Goal: Task Accomplishment & Management: Use online tool/utility

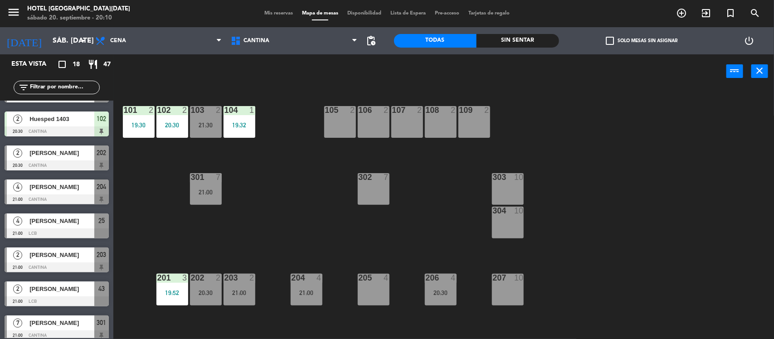
scroll to position [161, 0]
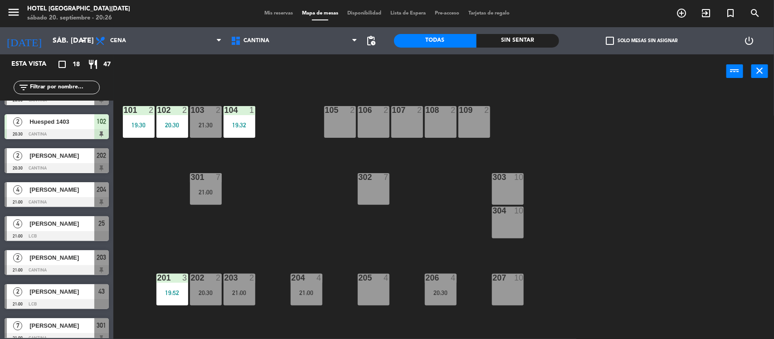
click at [69, 167] on div at bounding box center [57, 168] width 104 height 10
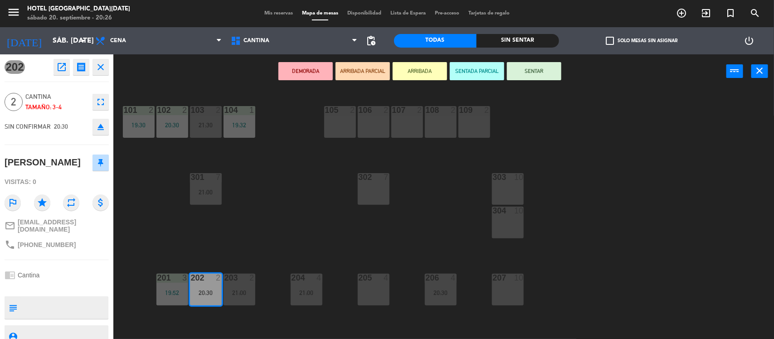
click at [265, 198] on div "101 2 19:30 102 2 20:30 103 2 21:30 104 1 19:32 105 2 106 2 107 2 108 2 109 2 3…" at bounding box center [447, 215] width 653 height 251
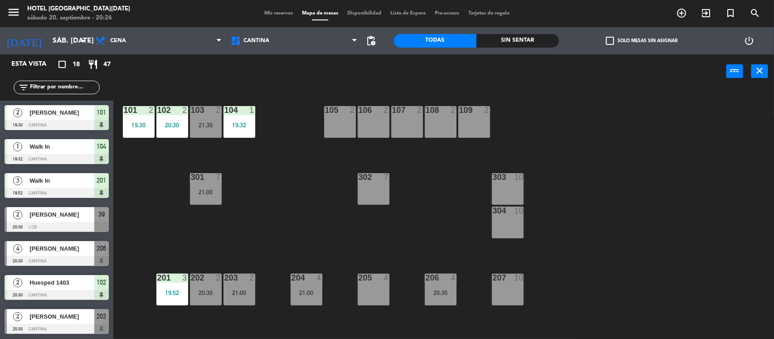
click at [196, 282] on div "202 2 20:30" at bounding box center [206, 290] width 32 height 32
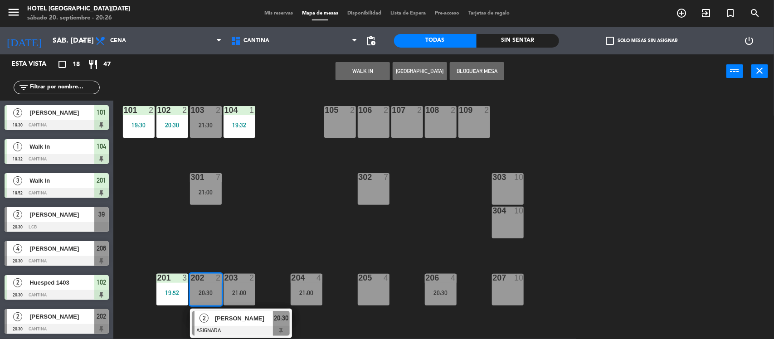
click at [259, 196] on div "101 2 19:30 102 2 20:30 103 2 21:30 104 1 19:32 105 2 106 2 107 2 108 2 109 2 3…" at bounding box center [447, 215] width 653 height 251
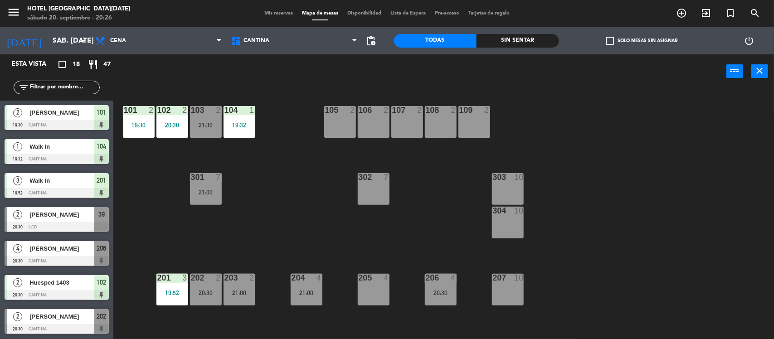
click at [209, 123] on div "21:30" at bounding box center [206, 125] width 32 height 6
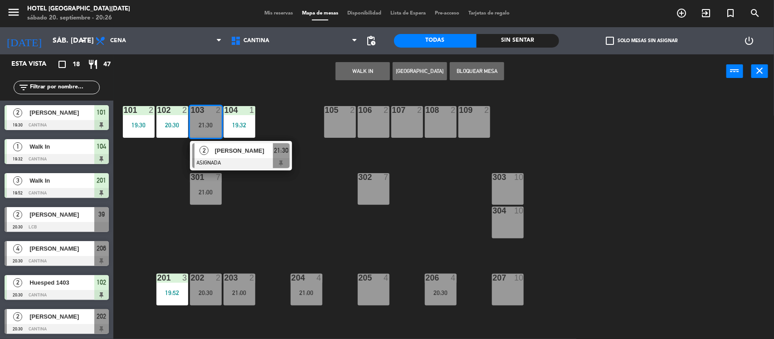
click at [270, 202] on div "101 2 19:30 102 2 20:30 103 2 21:30 2 [PERSON_NAME] ASIGNADA 21:30 104 1 19:32 …" at bounding box center [447, 215] width 653 height 251
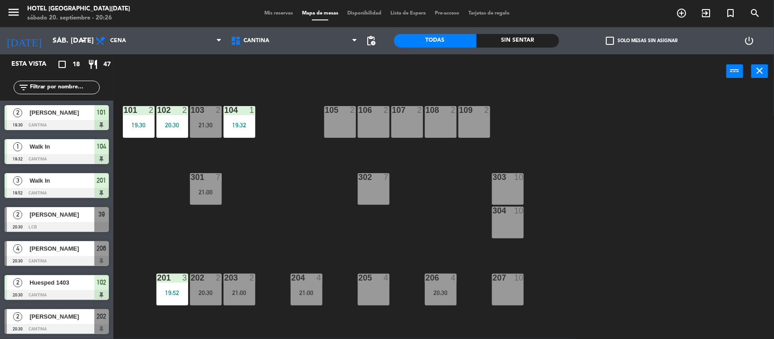
click at [204, 122] on div "21:30" at bounding box center [206, 125] width 32 height 6
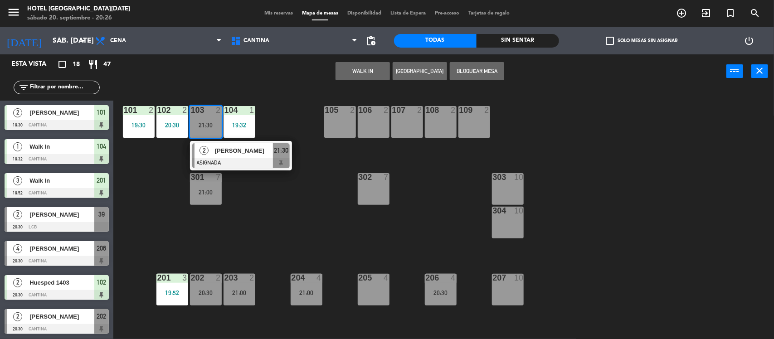
click at [281, 205] on div "101 2 19:30 102 2 20:30 103 2 21:30 2 [PERSON_NAME] ASIGNADA 21:30 104 1 19:32 …" at bounding box center [447, 215] width 653 height 251
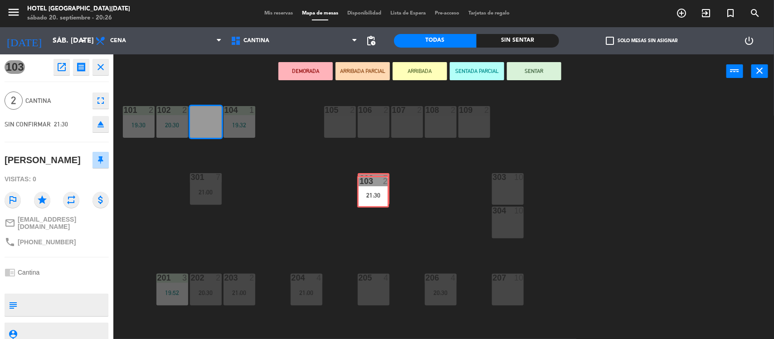
drag, startPoint x: 204, startPoint y: 128, endPoint x: 372, endPoint y: 198, distance: 181.2
click at [372, 198] on div "101 2 19:30 102 2 20:30 103 2 21:30 103 2 21:30 104 1 19:32 105 2 106 2 107 2 1…" at bounding box center [447, 215] width 653 height 251
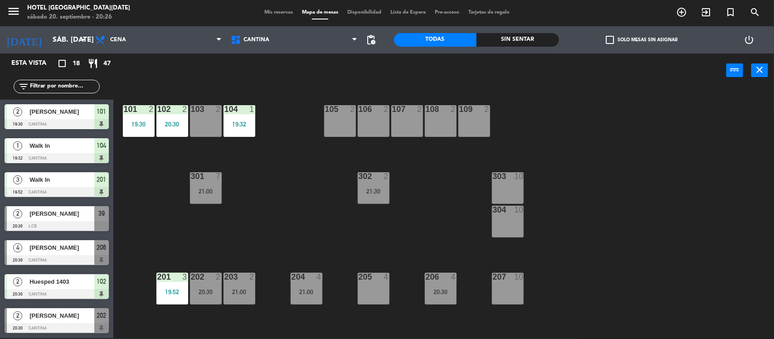
scroll to position [116, 0]
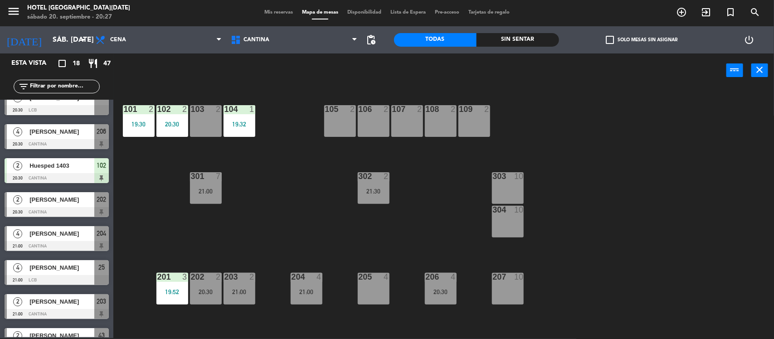
click at [203, 286] on div "202 2 20:30" at bounding box center [206, 289] width 32 height 32
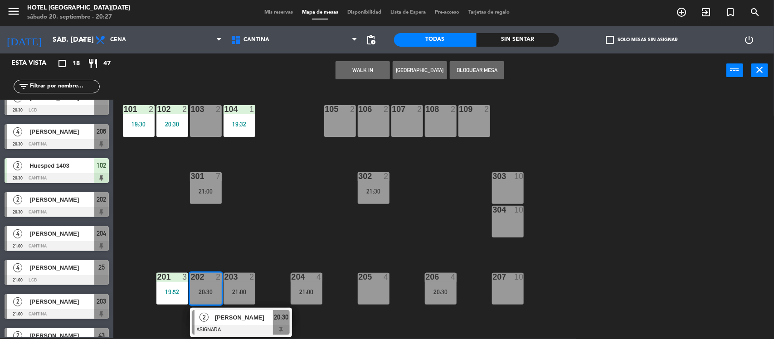
click at [276, 195] on div "101 2 19:30 102 2 20:30 103 2 104 1 19:32 105 2 106 2 107 2 108 2 109 2 303 10 …" at bounding box center [447, 214] width 653 height 251
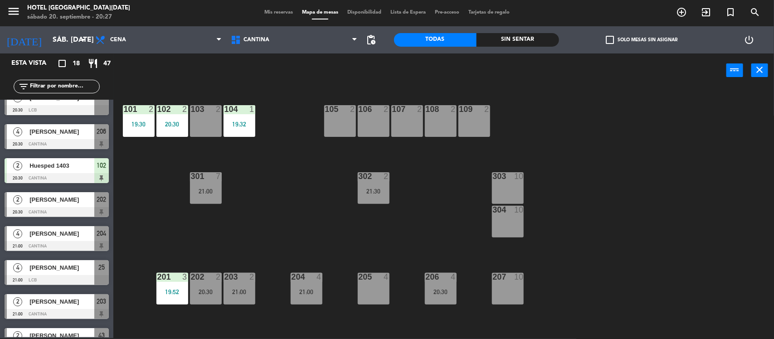
click at [208, 276] on div at bounding box center [205, 277] width 15 height 8
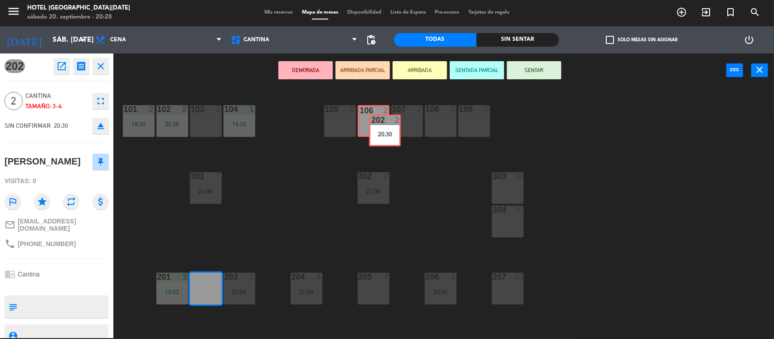
drag, startPoint x: 202, startPoint y: 281, endPoint x: 380, endPoint y: 122, distance: 238.5
click at [380, 122] on div "101 2 19:30 102 2 20:30 103 2 104 1 19:32 105 2 106 2 107 2 108 2 109 2 303 10 …" at bounding box center [447, 214] width 653 height 251
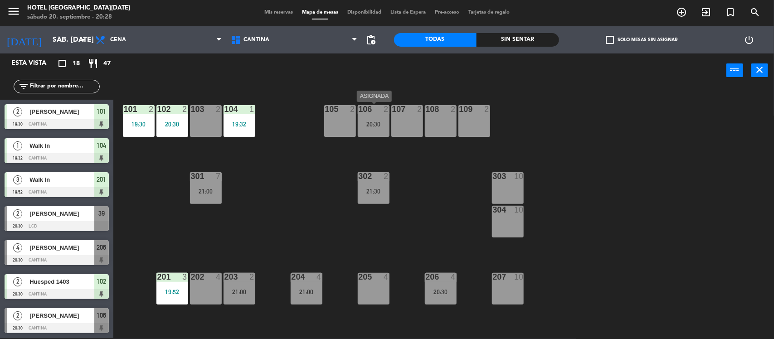
scroll to position [1, 0]
click at [305, 279] on div at bounding box center [306, 277] width 15 height 8
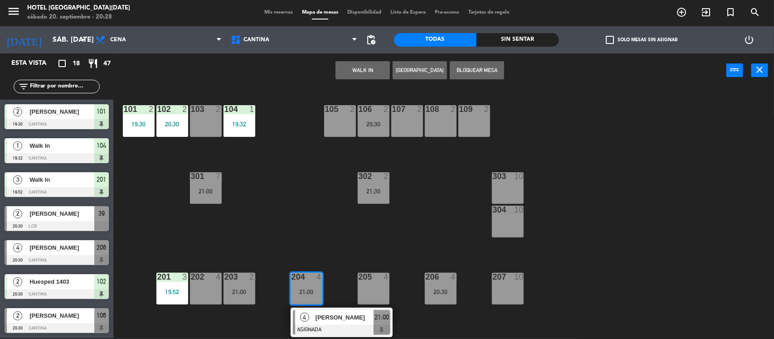
click at [297, 223] on div "101 2 19:30 102 2 20:30 103 2 104 1 19:32 105 2 106 2 20:30 107 2 108 2 109 2 3…" at bounding box center [447, 214] width 653 height 251
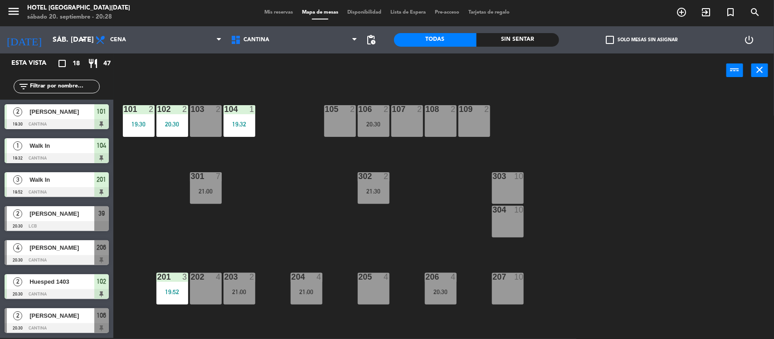
click at [245, 276] on div at bounding box center [239, 277] width 15 height 8
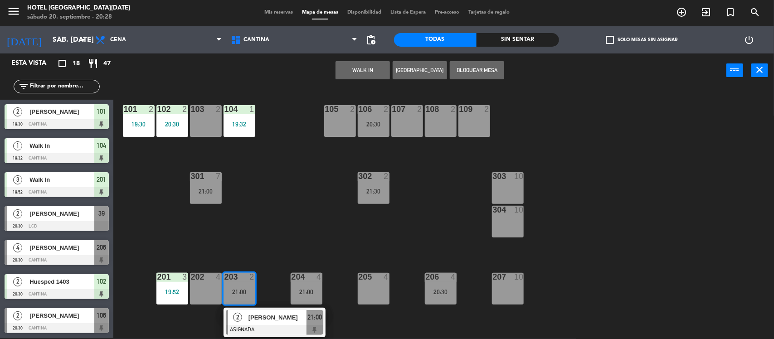
click at [280, 221] on div "101 2 19:30 102 2 20:30 103 2 104 1 19:32 105 2 106 2 20:30 107 2 108 2 109 2 3…" at bounding box center [447, 214] width 653 height 251
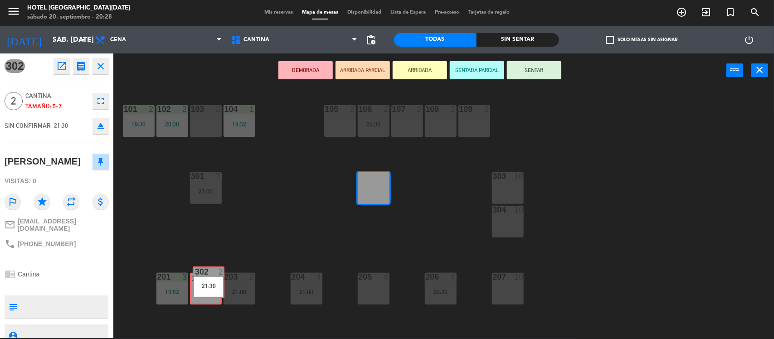
drag, startPoint x: 379, startPoint y: 191, endPoint x: 214, endPoint y: 286, distance: 190.3
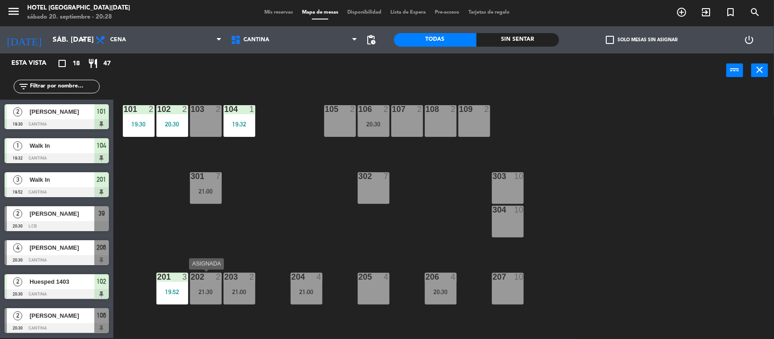
scroll to position [116, 0]
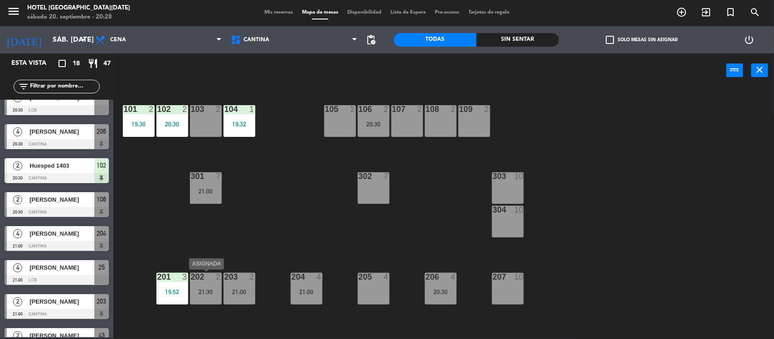
click at [214, 286] on div "202 2 21:30" at bounding box center [206, 289] width 32 height 32
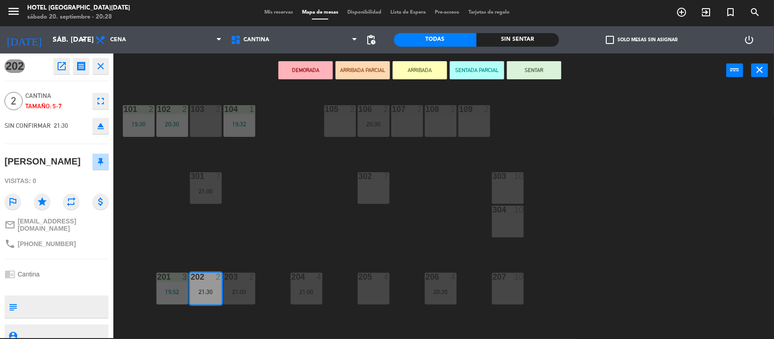
drag, startPoint x: 210, startPoint y: 285, endPoint x: 213, endPoint y: 131, distance: 153.2
drag, startPoint x: 203, startPoint y: 296, endPoint x: 208, endPoint y: 134, distance: 161.9
click at [208, 134] on div "101 2 19:30 102 2 20:30 103 2 104 1 19:32 105 2 106 2 20:30 107 2 108 2 109 2 3…" at bounding box center [447, 214] width 653 height 251
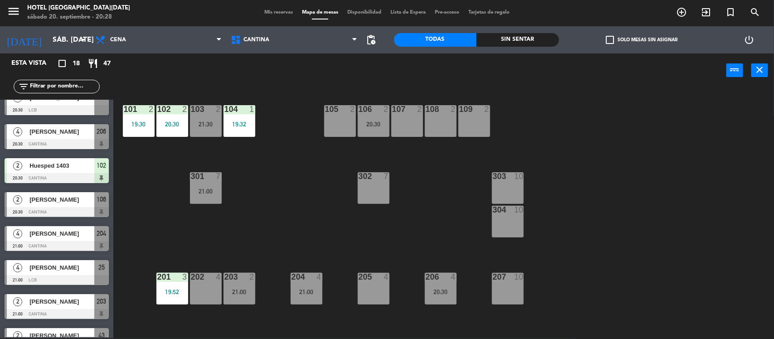
click at [211, 295] on div "202 4" at bounding box center [206, 289] width 32 height 32
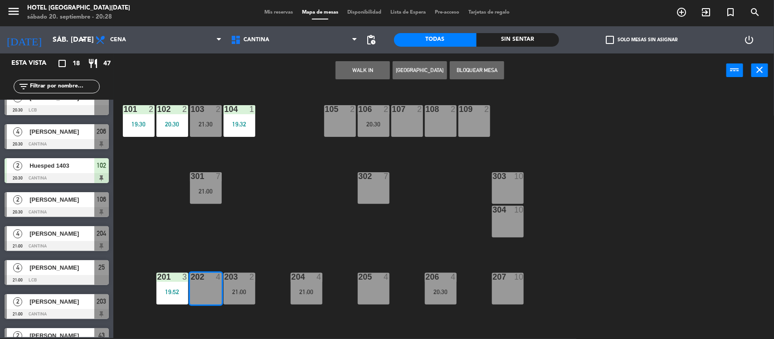
click at [413, 73] on button "[GEOGRAPHIC_DATA]" at bounding box center [420, 70] width 54 height 18
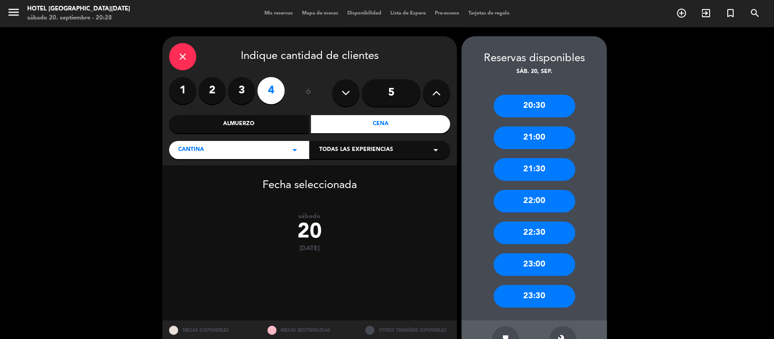
click at [191, 55] on div "close" at bounding box center [182, 56] width 27 height 27
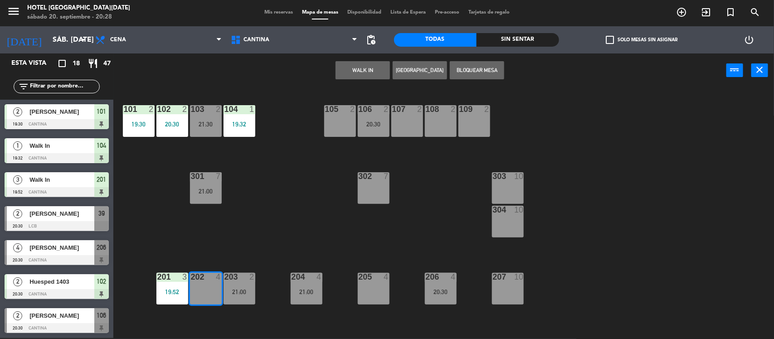
click at [365, 63] on button "WALK IN" at bounding box center [362, 70] width 54 height 18
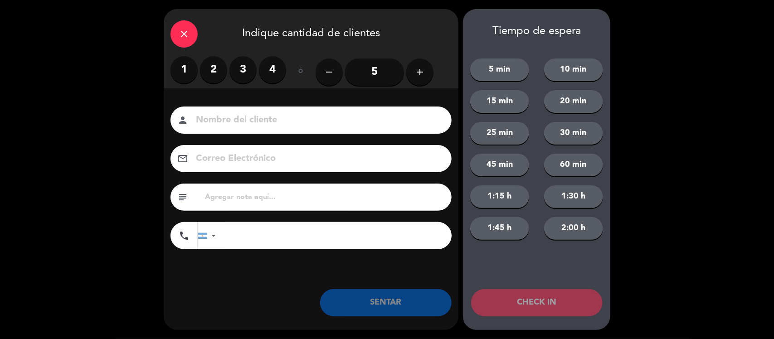
click at [274, 70] on label "4" at bounding box center [272, 69] width 27 height 27
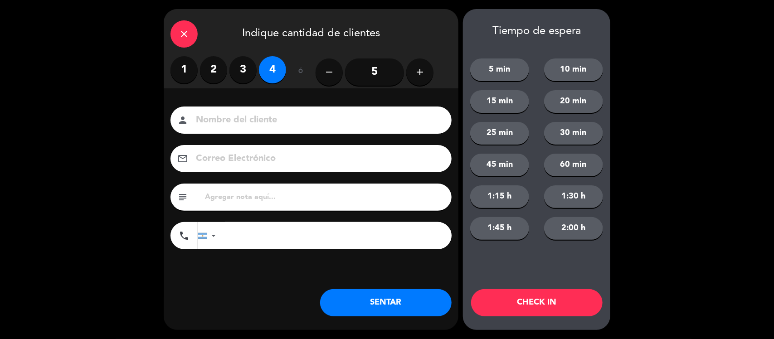
click at [384, 297] on button "SENTAR" at bounding box center [385, 302] width 131 height 27
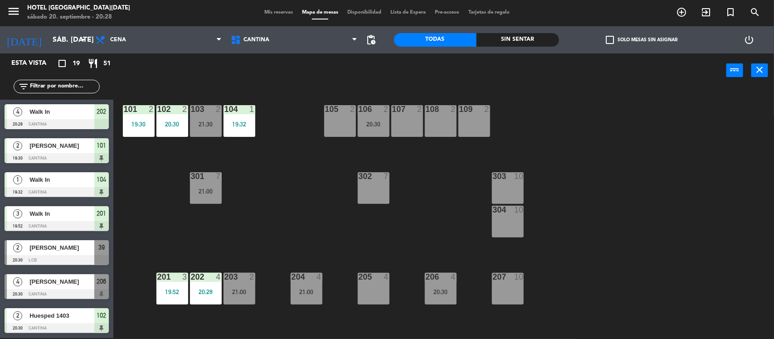
click at [249, 212] on div "101 2 19:30 102 2 20:30 103 2 21:30 104 1 19:32 105 2 106 2 20:30 107 2 108 2 1…" at bounding box center [447, 214] width 653 height 251
click at [212, 126] on div "21:30" at bounding box center [206, 124] width 32 height 6
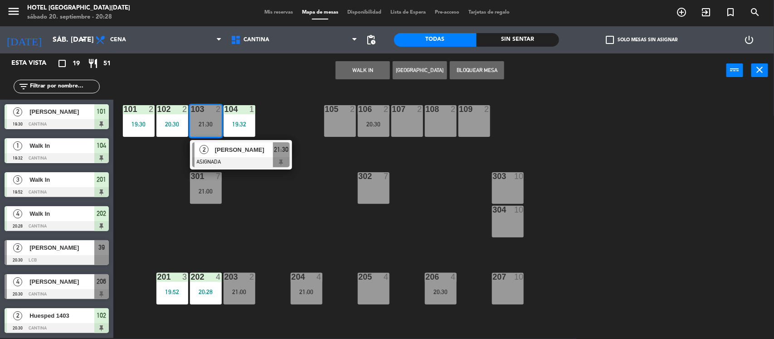
click at [279, 242] on div "101 2 19:30 102 2 20:30 103 2 21:30 2 [PERSON_NAME] ASIGNADA 21:30 104 1 19:32 …" at bounding box center [447, 214] width 653 height 251
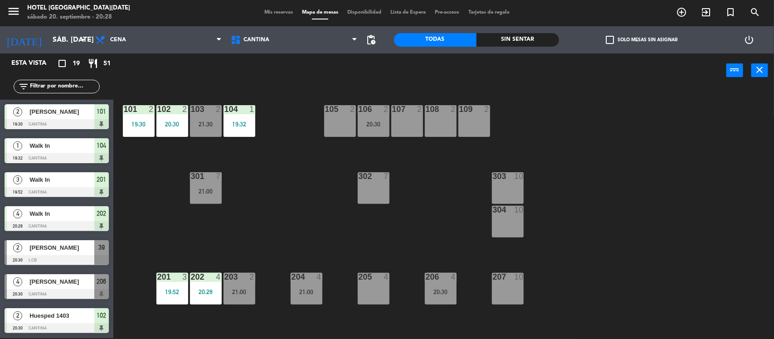
click at [240, 286] on div "203 2 21:00" at bounding box center [239, 289] width 32 height 32
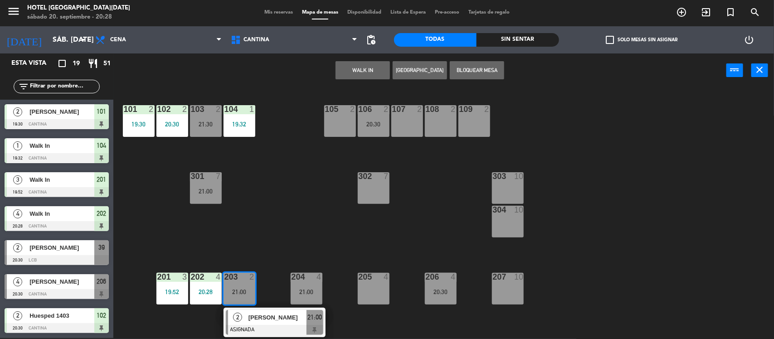
click at [239, 216] on div "101 2 19:30 102 2 20:30 103 2 21:30 104 1 19:32 105 2 106 2 20:30 107 2 108 2 1…" at bounding box center [447, 214] width 653 height 251
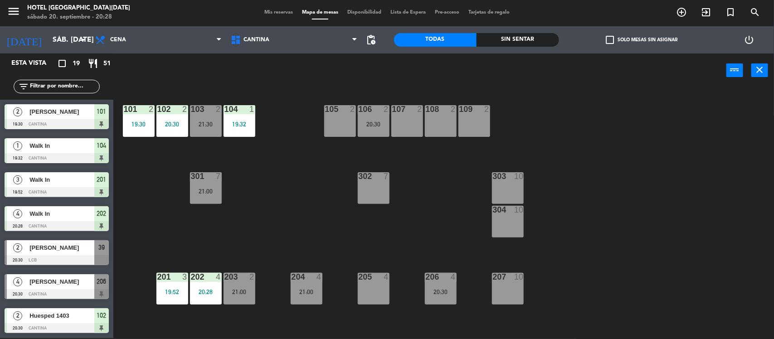
click at [368, 124] on div "20:30" at bounding box center [374, 124] width 32 height 6
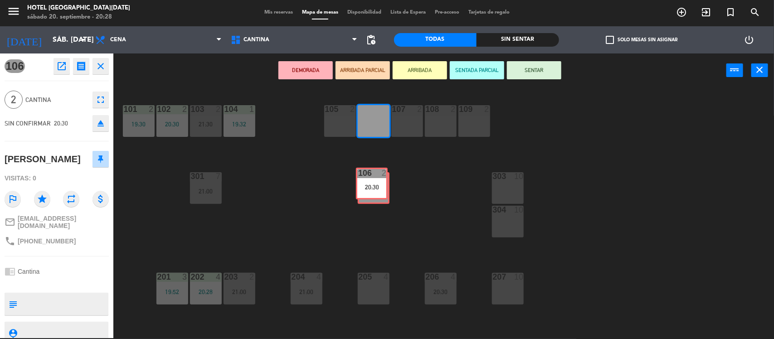
drag, startPoint x: 368, startPoint y: 124, endPoint x: 366, endPoint y: 187, distance: 63.0
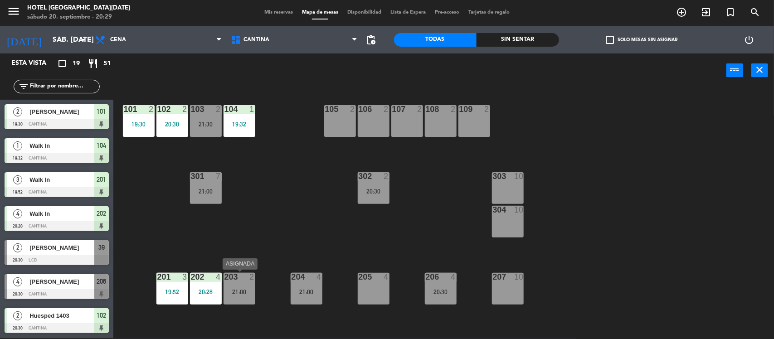
click at [245, 297] on div "203 2 21:00" at bounding box center [239, 289] width 32 height 32
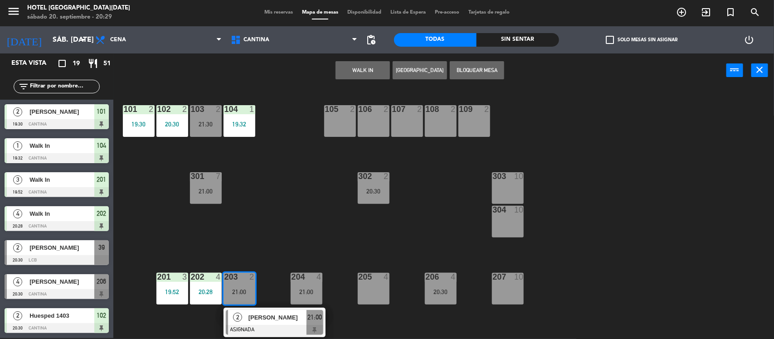
click at [288, 231] on div "101 2 19:30 102 2 20:30 103 2 21:30 104 1 19:32 105 2 106 2 107 2 108 2 109 2 3…" at bounding box center [447, 214] width 653 height 251
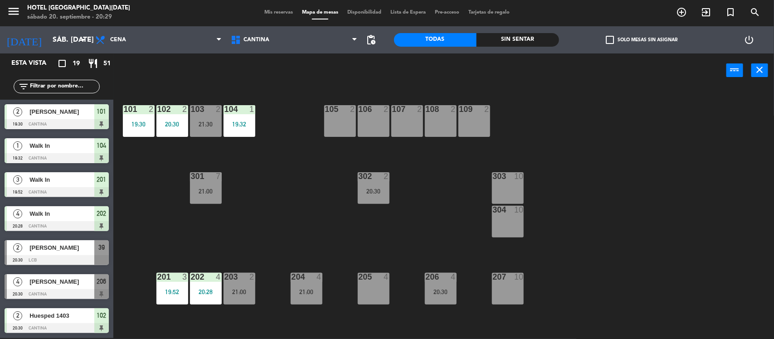
click at [211, 125] on div "21:30" at bounding box center [206, 124] width 32 height 6
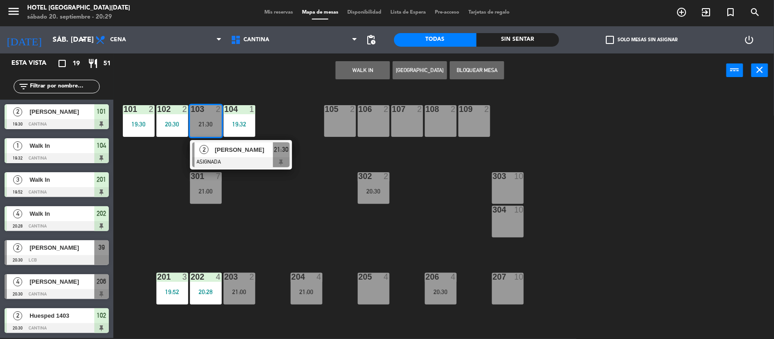
click at [300, 202] on div "101 2 19:30 102 2 20:30 103 2 21:30 2 [PERSON_NAME] ASIGNADA 21:30 104 1 19:32 …" at bounding box center [447, 214] width 653 height 251
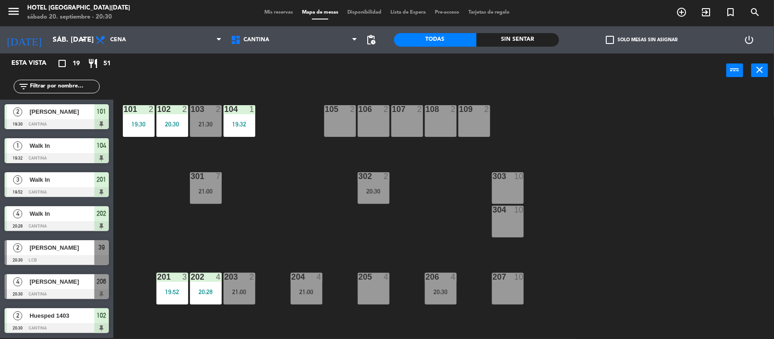
click at [239, 141] on div "101 2 19:30 102 2 20:30 103 2 21:30 104 1 19:32 105 2 106 2 107 2 108 2 109 2 3…" at bounding box center [447, 214] width 653 height 251
click at [201, 118] on div "103 2 21:30" at bounding box center [206, 121] width 32 height 32
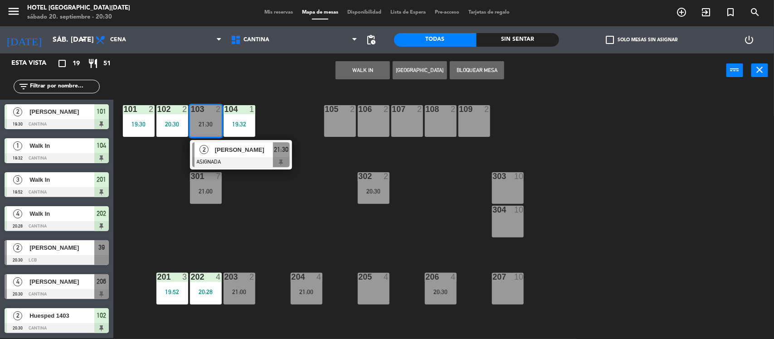
click at [248, 189] on div "101 2 19:30 102 2 20:30 103 2 21:30 2 [PERSON_NAME] ASIGNADA 21:30 104 1 19:32 …" at bounding box center [447, 214] width 653 height 251
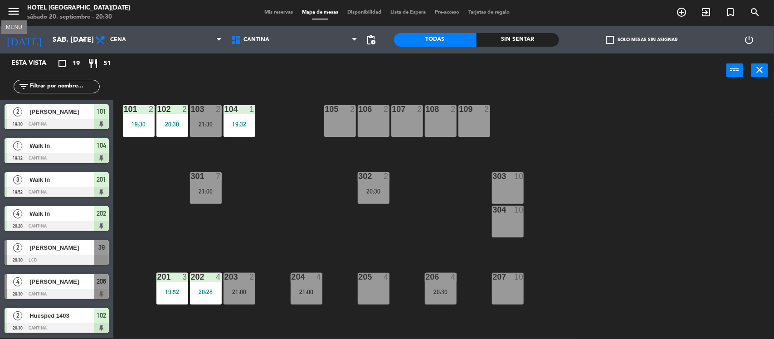
click at [13, 13] on icon "menu" at bounding box center [14, 12] width 14 height 14
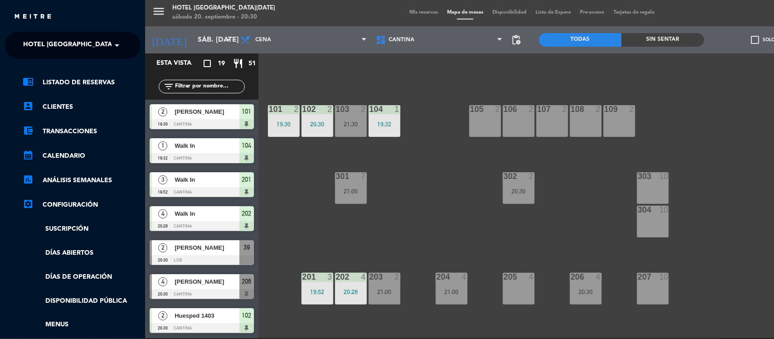
click at [86, 293] on ul "chrome_reader_mode Listado de Reservas account_box Clientes account_balance_wal…" at bounding box center [73, 227] width 136 height 301
click at [92, 302] on link "Disponibilidad pública" at bounding box center [82, 301] width 118 height 10
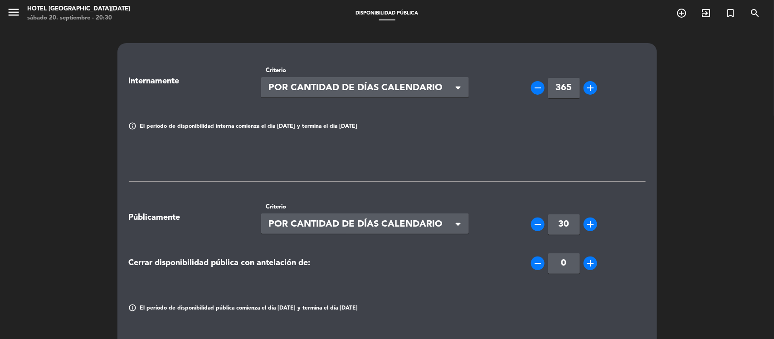
click at [339, 21] on div "menu [GEOGRAPHIC_DATA][DATE][PERSON_NAME] 20. septiembre - 20:30 Disponibilidad…" at bounding box center [387, 13] width 774 height 27
click at [0, 14] on div "menu [GEOGRAPHIC_DATA][DATE][PERSON_NAME] 20. septiembre - 20:30" at bounding box center [97, 13] width 194 height 21
click at [15, 10] on icon "menu" at bounding box center [14, 12] width 14 height 14
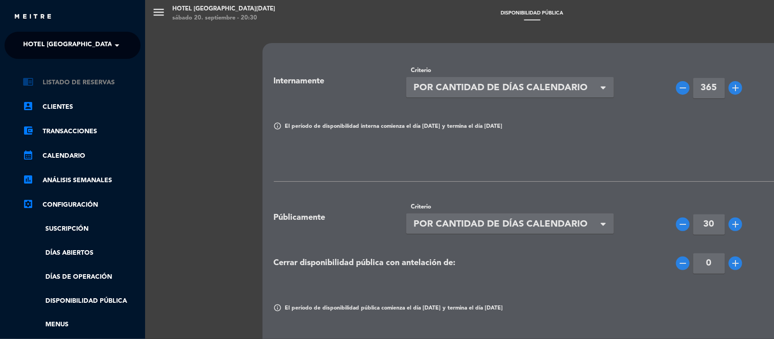
click at [73, 80] on link "chrome_reader_mode Listado de Reservas" at bounding box center [82, 82] width 118 height 11
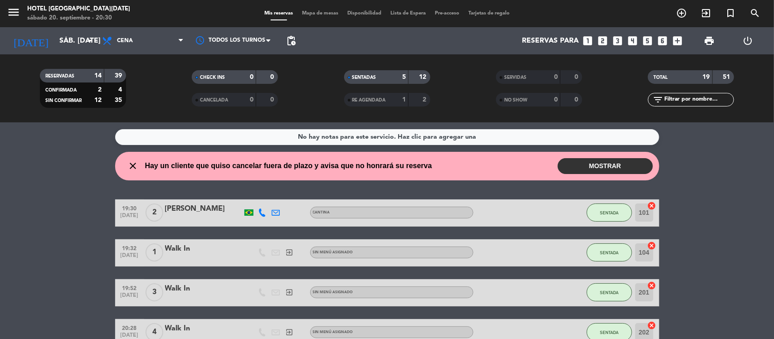
click at [608, 171] on button "MOSTRAR" at bounding box center [605, 166] width 95 height 16
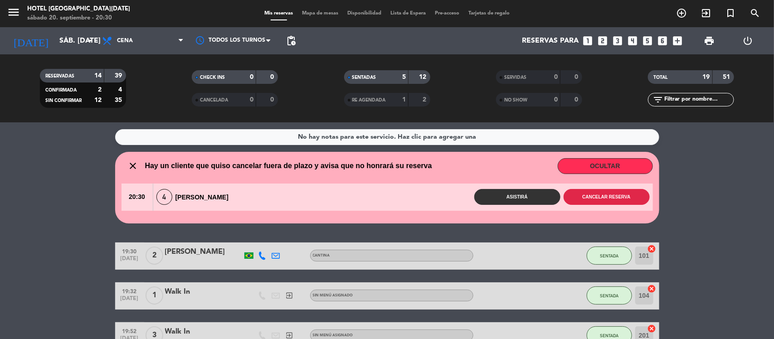
click at [592, 193] on button "Cancelar reserva" at bounding box center [606, 197] width 86 height 16
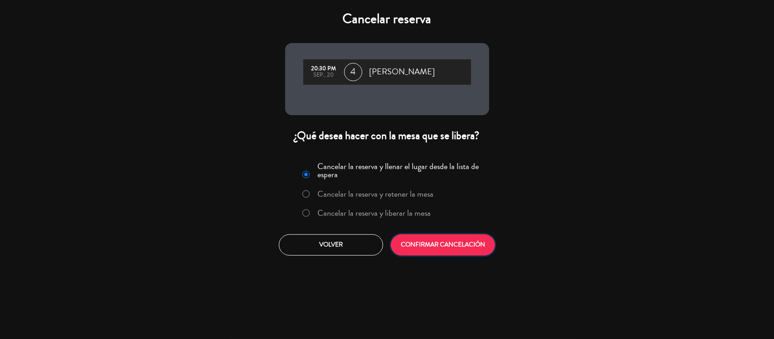
click at [451, 241] on button "CONFIRMAR CANCELACIÓN" at bounding box center [443, 244] width 104 height 21
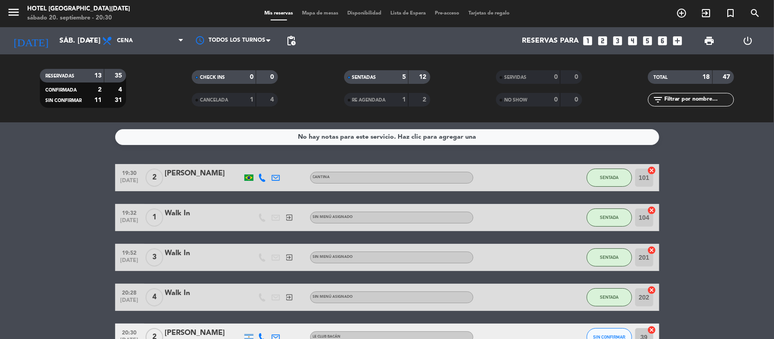
click at [317, 15] on span "Mapa de mesas" at bounding box center [319, 13] width 45 height 5
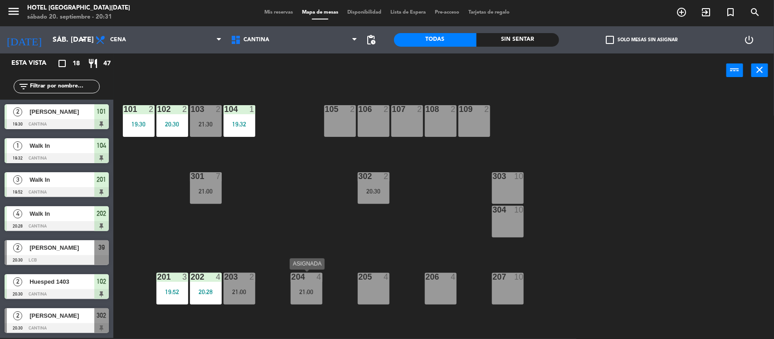
click at [306, 294] on div "21:00" at bounding box center [307, 292] width 32 height 6
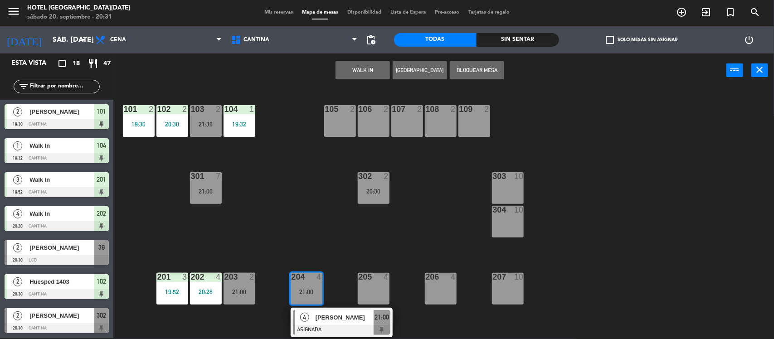
click at [323, 208] on div "101 2 19:30 102 2 20:30 103 2 21:30 104 1 19:32 105 2 106 2 107 2 108 2 109 2 3…" at bounding box center [447, 214] width 653 height 251
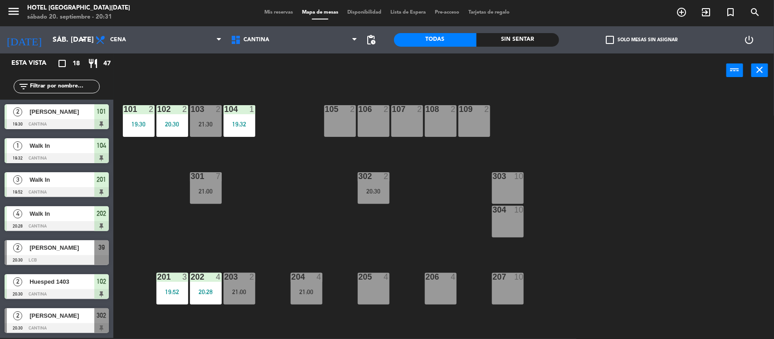
click at [359, 10] on span "Disponibilidad" at bounding box center [364, 12] width 43 height 5
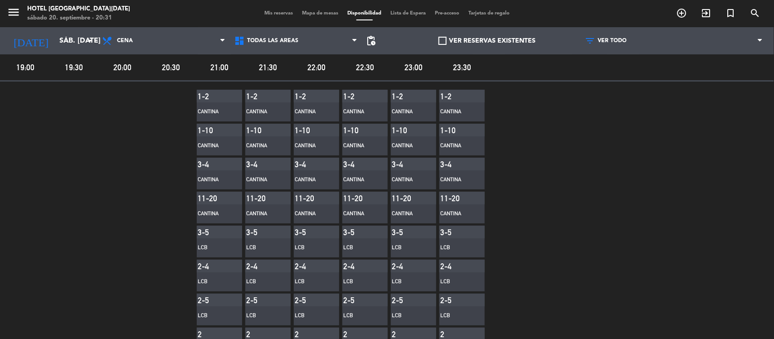
click at [323, 15] on span "Mapa de mesas" at bounding box center [319, 13] width 45 height 5
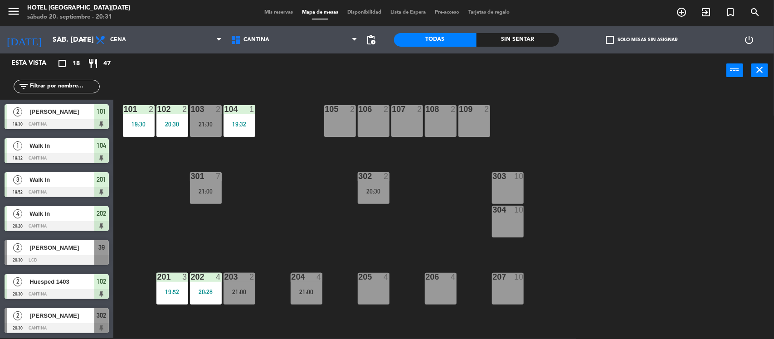
click at [334, 126] on div "105 2" at bounding box center [340, 121] width 32 height 32
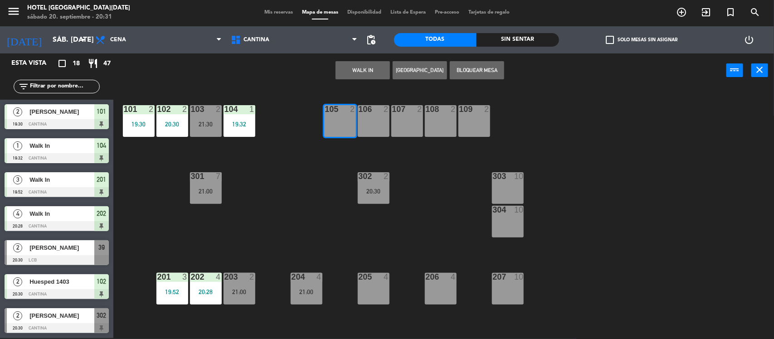
click at [372, 112] on div at bounding box center [373, 109] width 15 height 8
click at [415, 119] on div "107 2" at bounding box center [407, 121] width 32 height 32
click at [432, 119] on div "108 2" at bounding box center [441, 121] width 32 height 32
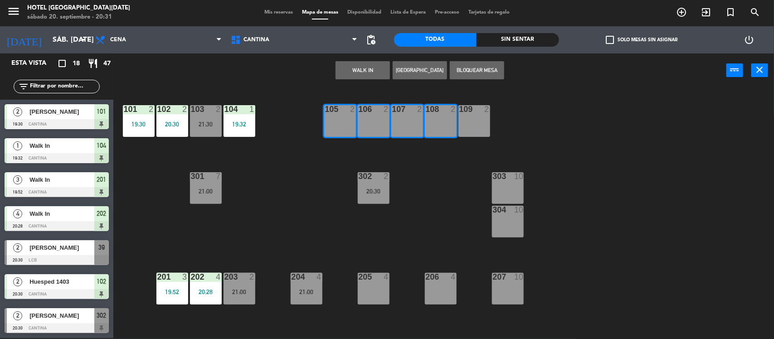
click at [472, 119] on div "109 2" at bounding box center [474, 121] width 32 height 32
click at [506, 191] on div "303 10" at bounding box center [508, 188] width 32 height 32
click at [510, 220] on div "304 10" at bounding box center [508, 222] width 32 height 32
click at [510, 184] on div "303 10" at bounding box center [508, 188] width 32 height 32
click at [470, 67] on button "Bloquear Mesa" at bounding box center [477, 70] width 54 height 18
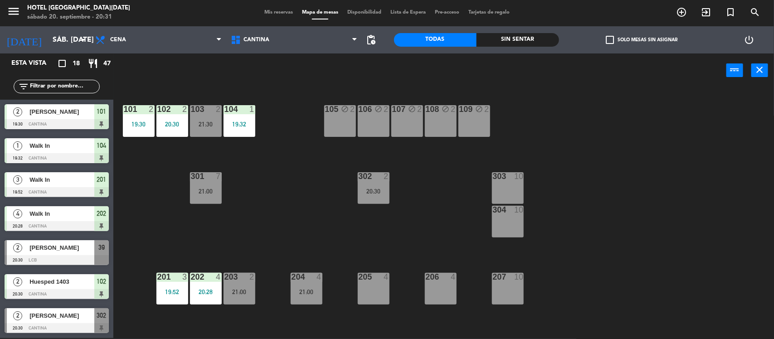
click at [502, 180] on div "303 10" at bounding box center [508, 176] width 32 height 9
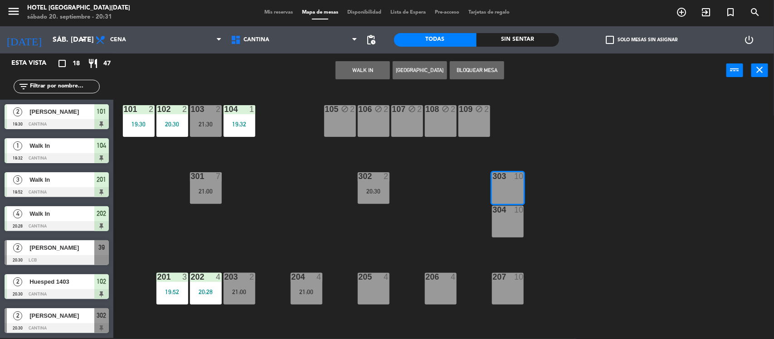
click at [505, 223] on div "304 10" at bounding box center [508, 222] width 32 height 32
click at [500, 277] on div at bounding box center [507, 277] width 15 height 8
click at [503, 291] on div "207 10" at bounding box center [508, 289] width 32 height 32
click at [467, 72] on button "Bloquear Mesa" at bounding box center [477, 70] width 54 height 18
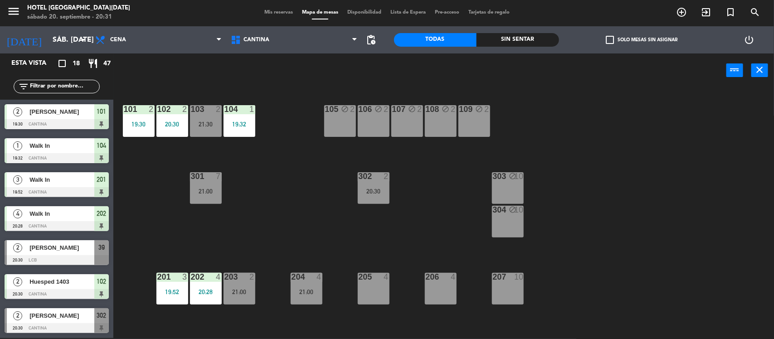
click at [503, 286] on div "207 10" at bounding box center [508, 289] width 32 height 32
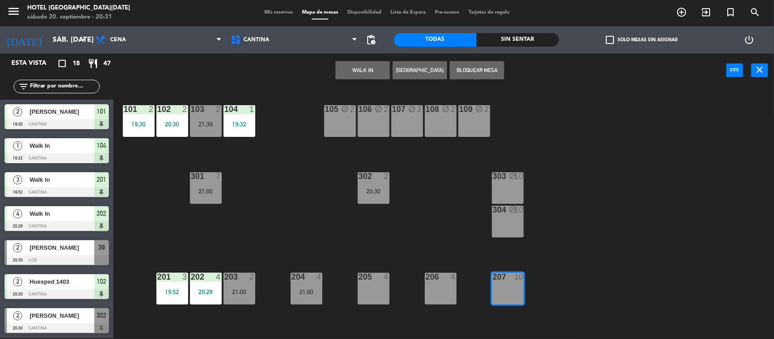
click at [438, 288] on div "206 4" at bounding box center [441, 289] width 32 height 32
click at [373, 280] on div at bounding box center [373, 277] width 15 height 8
click at [443, 280] on div at bounding box center [440, 277] width 15 height 8
click at [376, 282] on div "205 4" at bounding box center [374, 289] width 32 height 32
click at [495, 61] on button "Bloquear Mesa" at bounding box center [477, 70] width 54 height 18
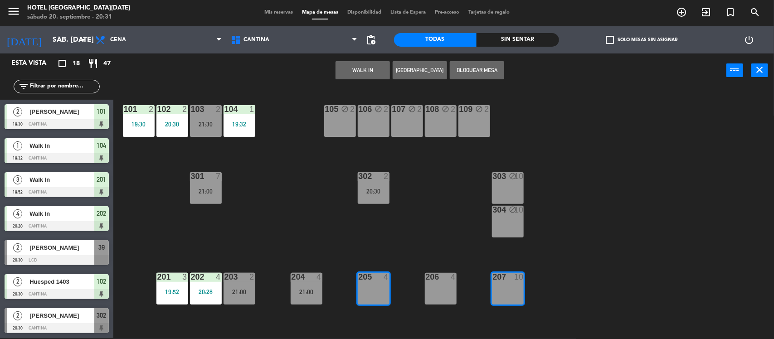
click at [476, 69] on button "Bloquear Mesa" at bounding box center [477, 70] width 54 height 18
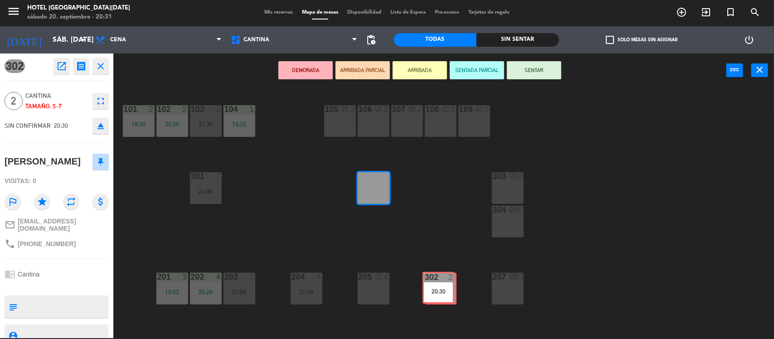
drag, startPoint x: 373, startPoint y: 184, endPoint x: 437, endPoint y: 285, distance: 119.3
click at [437, 285] on div "101 2 19:30 102 2 20:30 103 2 21:30 104 1 19:32 105 block 2 106 block 2 107 blo…" at bounding box center [447, 214] width 653 height 251
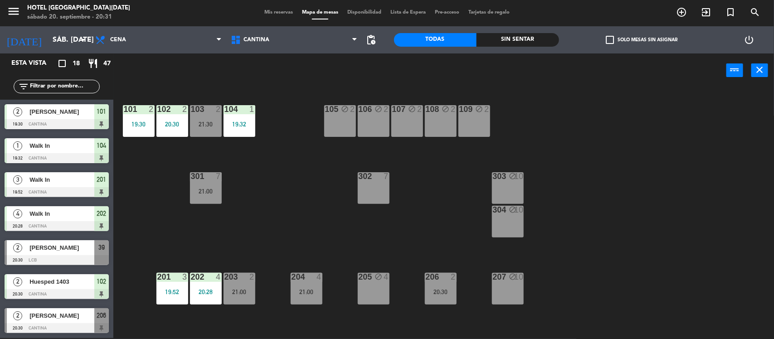
click at [384, 200] on div "302 7" at bounding box center [374, 188] width 32 height 32
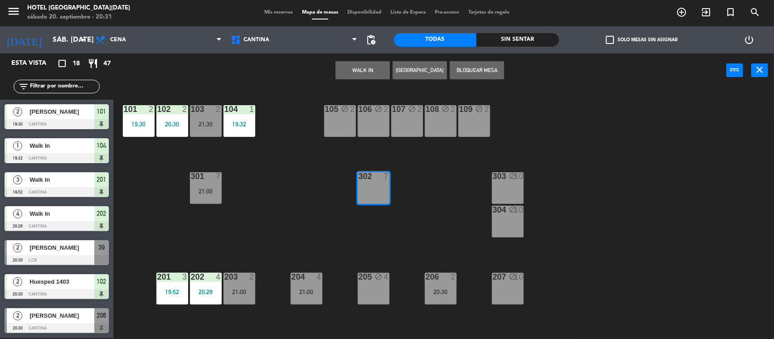
click at [480, 66] on button "Bloquear Mesa" at bounding box center [477, 70] width 54 height 18
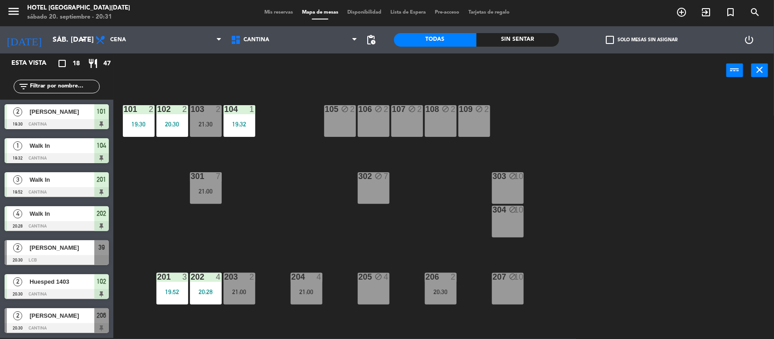
click at [436, 198] on div "101 2 19:30 102 2 20:30 103 2 21:30 104 1 19:32 105 block 2 106 block 2 107 blo…" at bounding box center [447, 214] width 653 height 251
click at [214, 118] on div "103 2 21:30" at bounding box center [206, 121] width 32 height 32
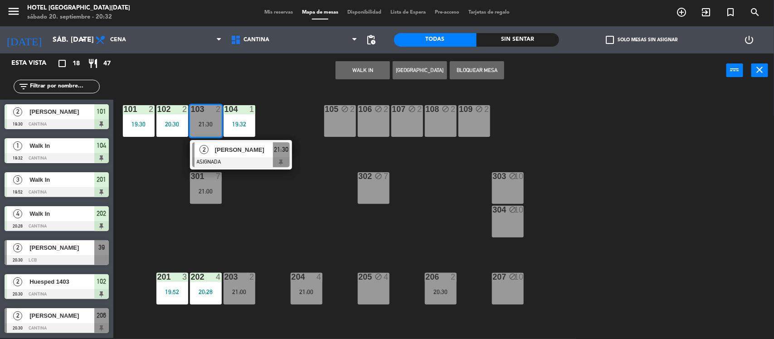
click at [261, 177] on div "101 2 19:30 102 2 20:30 103 2 21:30 2 [PERSON_NAME] ASIGNADA 21:30 104 1 19:32 …" at bounding box center [447, 214] width 653 height 251
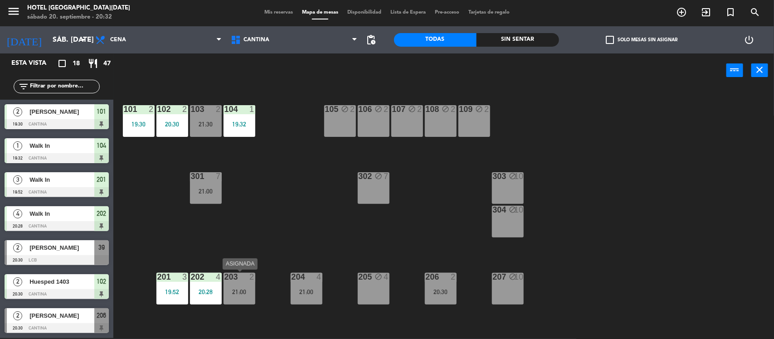
click at [249, 284] on div "203 2 21:00" at bounding box center [239, 289] width 32 height 32
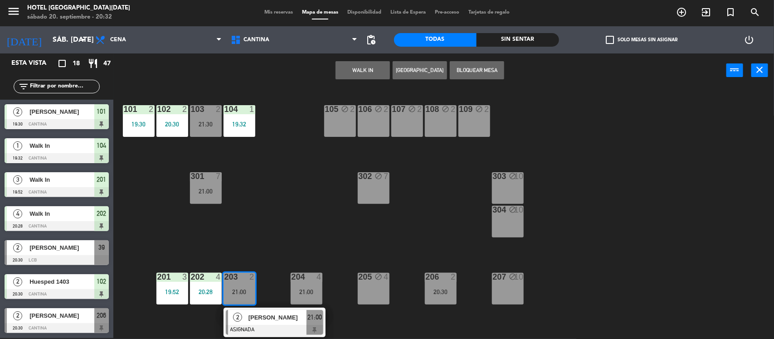
click at [292, 228] on div "101 2 19:30 102 2 20:30 103 2 21:30 104 1 19:32 105 block 2 106 block 2 107 blo…" at bounding box center [447, 214] width 653 height 251
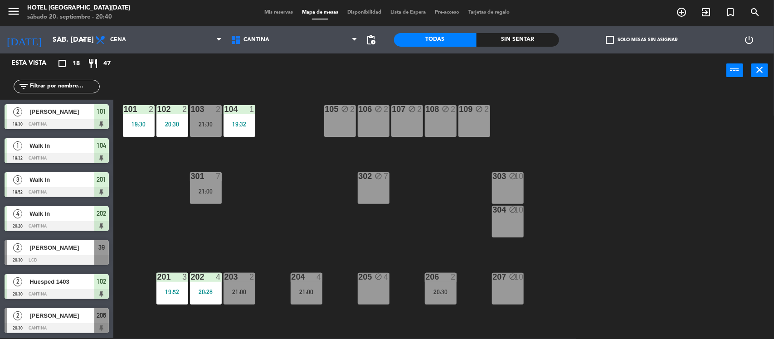
click at [279, 16] on div "Mis reservas Mapa de mesas Disponibilidad Lista de Espera Pre-acceso Tarjetas d…" at bounding box center [387, 13] width 254 height 8
click at [218, 188] on div "21:00" at bounding box center [206, 191] width 32 height 6
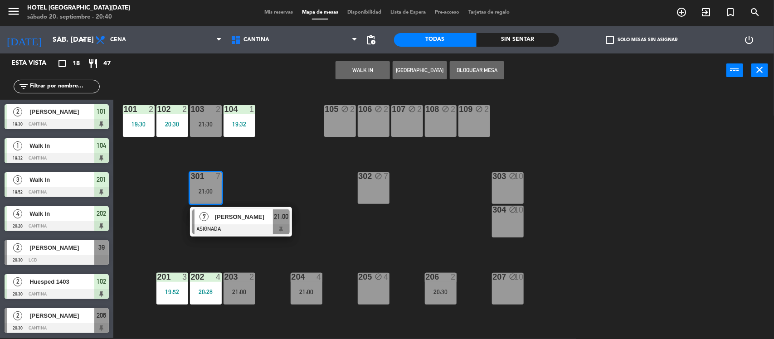
click at [283, 180] on div "101 2 19:30 102 2 20:30 103 2 21:30 104 1 19:32 105 block 2 106 block 2 107 blo…" at bounding box center [447, 214] width 653 height 251
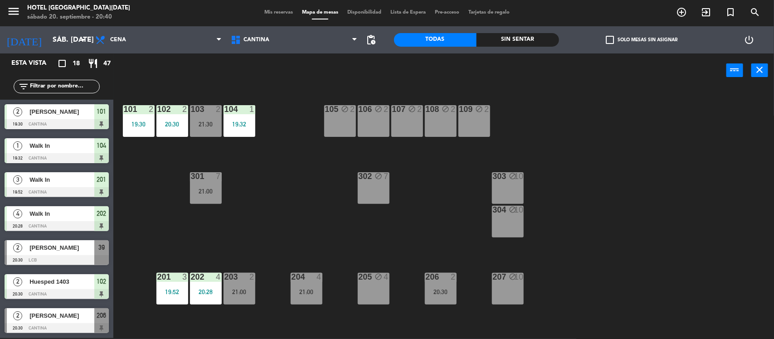
click at [314, 257] on div "101 2 19:30 102 2 20:30 103 2 21:30 104 1 19:32 105 block 2 106 block 2 107 blo…" at bounding box center [447, 214] width 653 height 251
click at [306, 284] on div "204 4 21:00" at bounding box center [307, 289] width 32 height 32
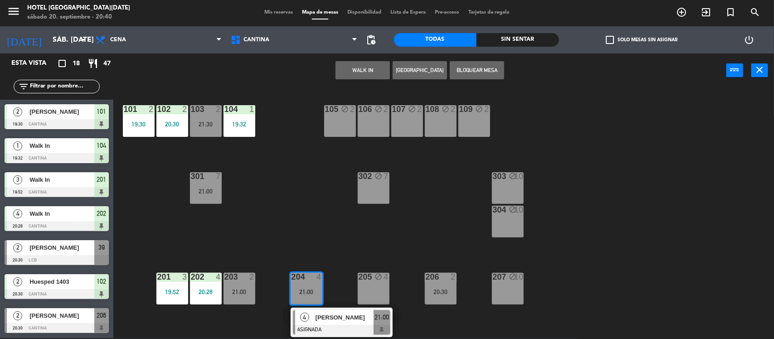
click at [304, 238] on div "101 2 19:30 102 2 20:30 103 2 21:30 104 1 19:32 105 block 2 106 block 2 107 blo…" at bounding box center [447, 214] width 653 height 251
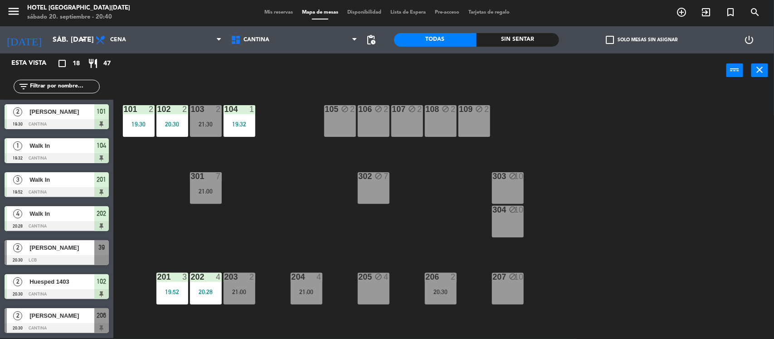
click at [242, 289] on div "21:00" at bounding box center [239, 292] width 32 height 6
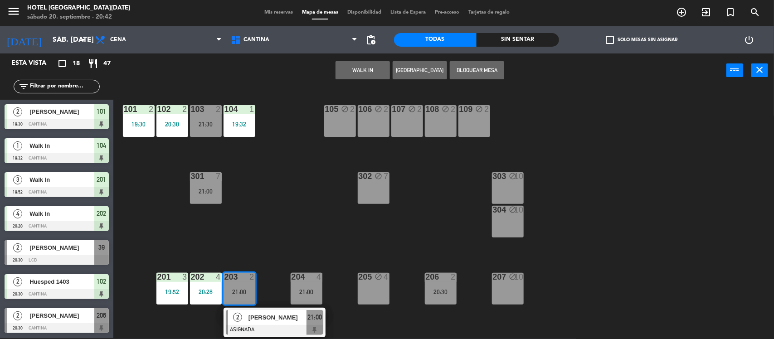
click at [341, 154] on div "101 2 19:30 102 2 20:30 103 2 21:30 104 1 19:32 105 block 2 106 block 2 107 blo…" at bounding box center [447, 214] width 653 height 251
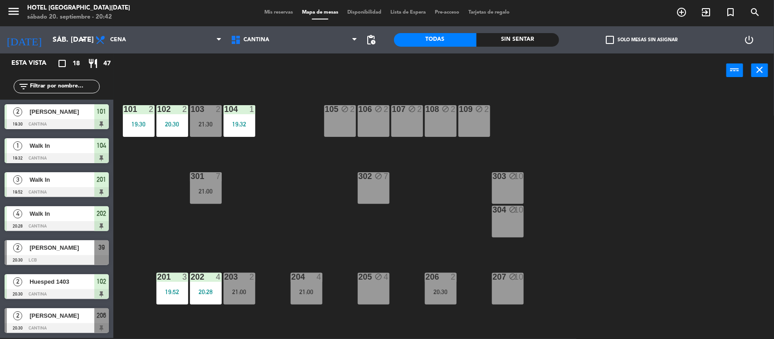
click at [461, 214] on div "101 2 19:30 102 2 20:30 103 2 21:30 104 1 19:32 105 block 2 106 block 2 107 blo…" at bounding box center [447, 214] width 653 height 251
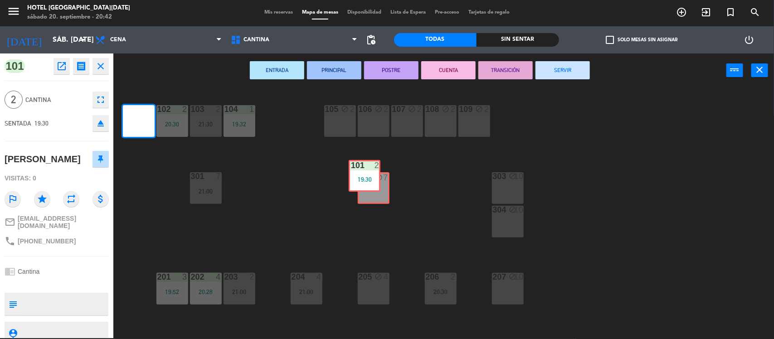
drag, startPoint x: 135, startPoint y: 122, endPoint x: 359, endPoint y: 178, distance: 231.5
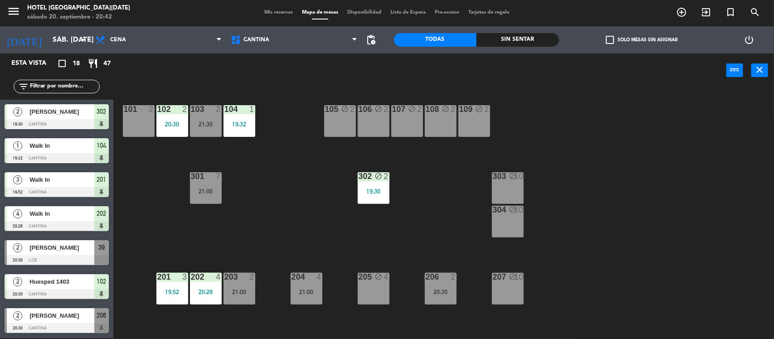
click at [140, 117] on div "101 2" at bounding box center [139, 121] width 32 height 32
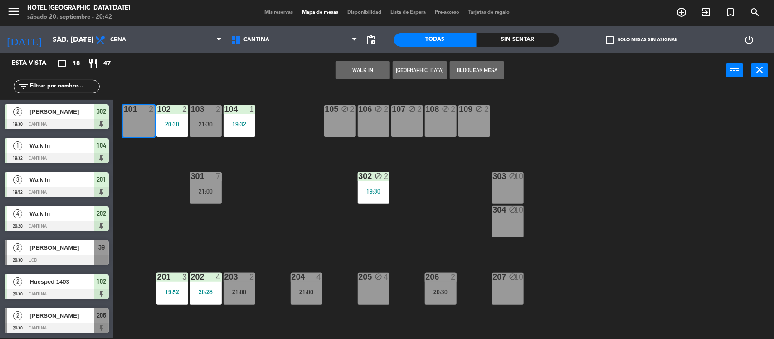
click at [393, 189] on div "101 2 102 2 20:30 103 2 21:30 104 1 19:32 105 block 2 106 block 2 107 block 2 1…" at bounding box center [447, 214] width 653 height 251
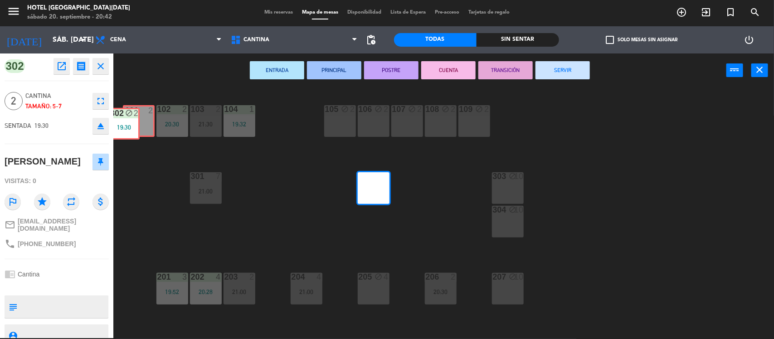
drag, startPoint x: 377, startPoint y: 189, endPoint x: 132, endPoint y: 127, distance: 252.4
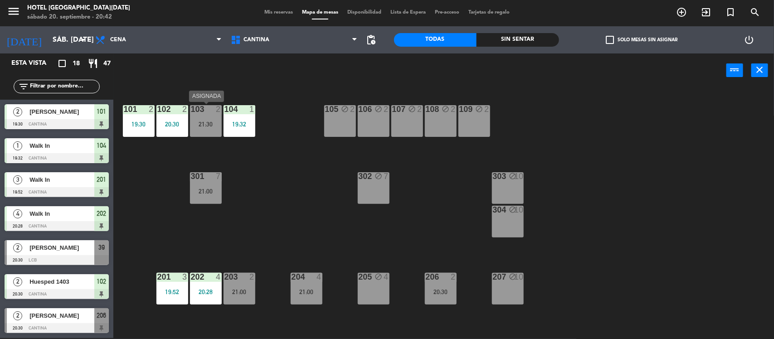
click at [200, 116] on div "103 2 21:30" at bounding box center [206, 121] width 32 height 32
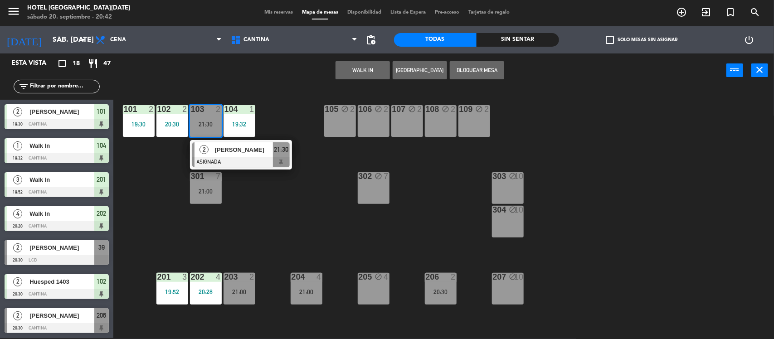
click at [255, 206] on div "101 2 19:30 102 2 20:30 103 2 21:30 2 [PERSON_NAME] ASIGNADA 21:30 104 1 19:32 …" at bounding box center [447, 214] width 653 height 251
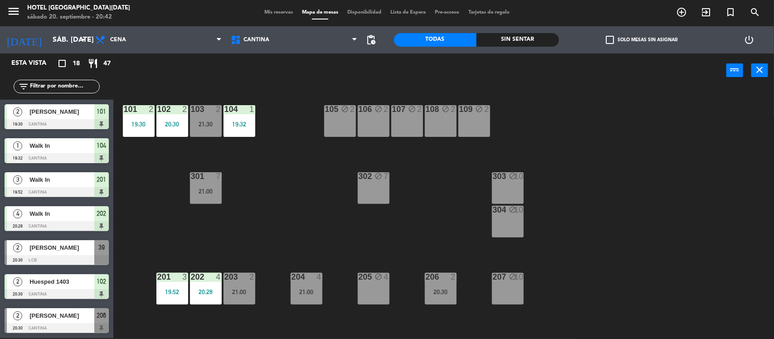
click at [437, 299] on div "206 2 20:30" at bounding box center [441, 289] width 32 height 32
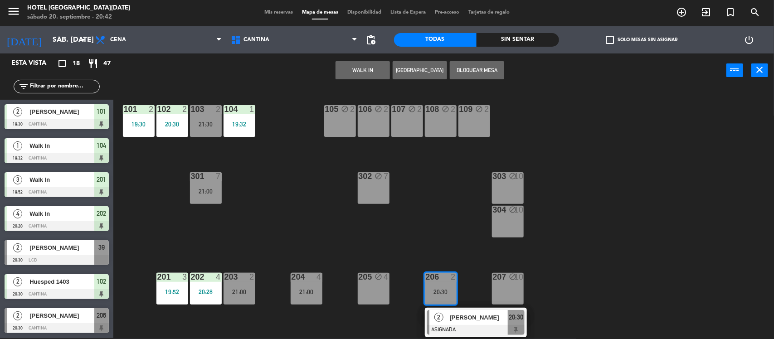
click at [413, 249] on div "101 2 19:30 102 2 20:30 103 2 21:30 104 1 19:32 105 block 2 106 block 2 107 blo…" at bounding box center [447, 214] width 653 height 251
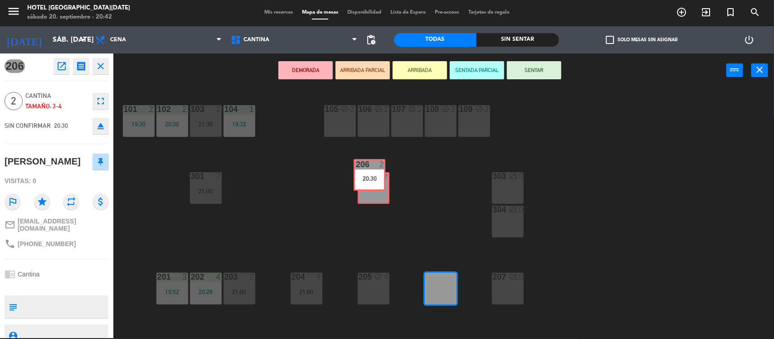
drag, startPoint x: 444, startPoint y: 286, endPoint x: 373, endPoint y: 172, distance: 133.8
click at [373, 172] on div "101 2 19:30 102 2 20:30 103 2 21:30 104 1 19:32 105 block 2 106 block 2 107 blo…" at bounding box center [447, 214] width 653 height 251
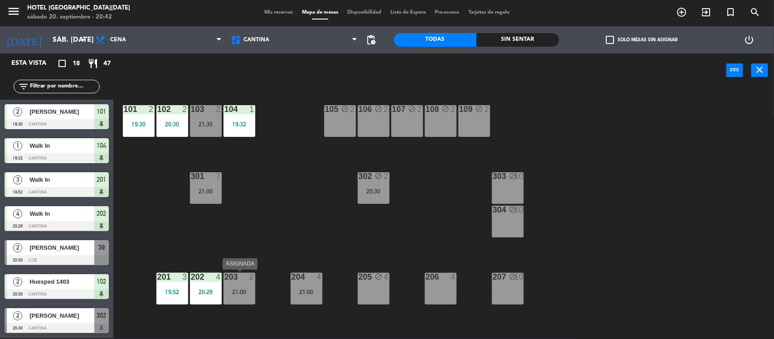
click at [239, 286] on div "203 2 21:00" at bounding box center [239, 289] width 32 height 32
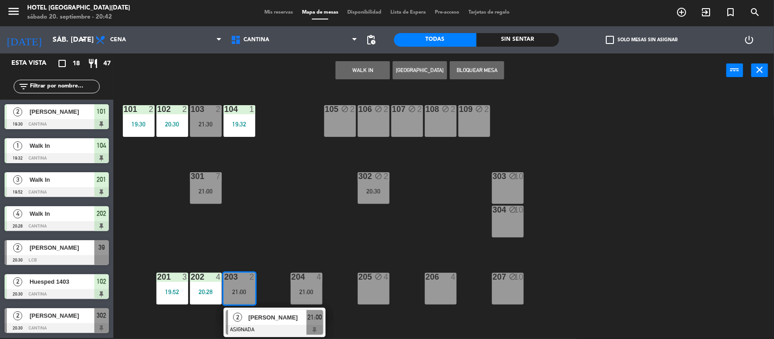
click at [272, 251] on div "101 2 19:30 102 2 20:30 103 2 21:30 104 1 19:32 105 block 2 106 block 2 107 blo…" at bounding box center [447, 214] width 653 height 251
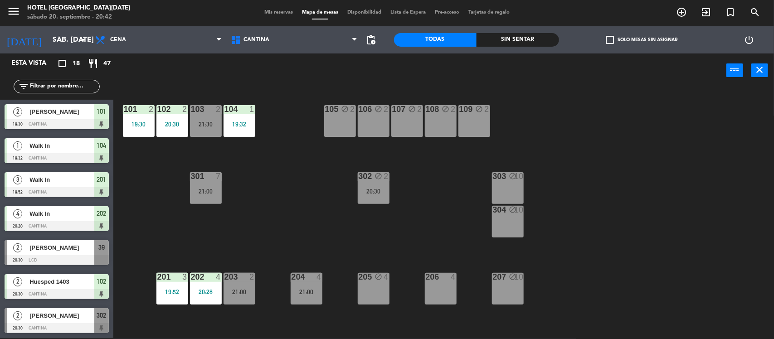
click at [243, 280] on div at bounding box center [239, 277] width 15 height 8
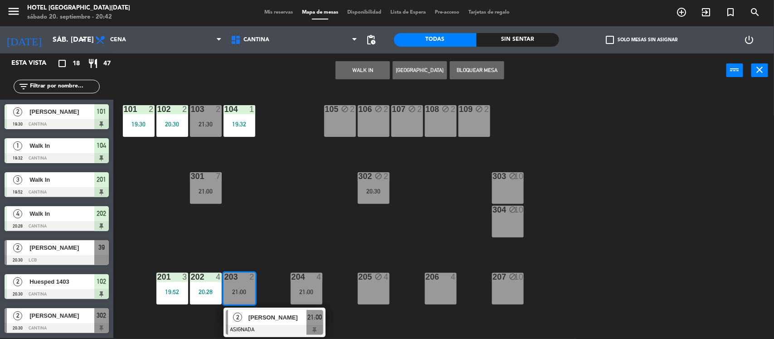
click at [304, 308] on div "2 [PERSON_NAME] ASIGNADA 21:00" at bounding box center [274, 322] width 102 height 29
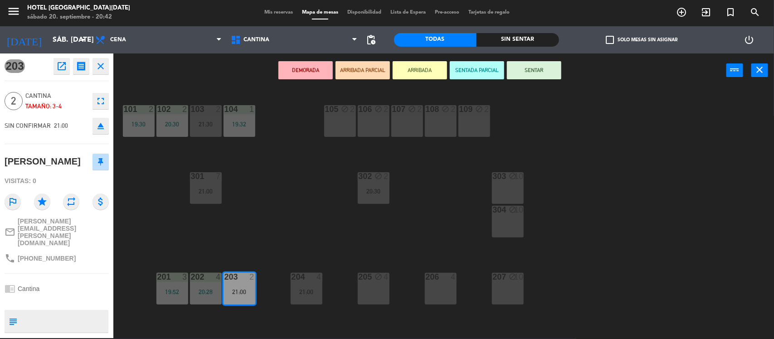
click at [523, 74] on button "SENTAR" at bounding box center [534, 70] width 54 height 18
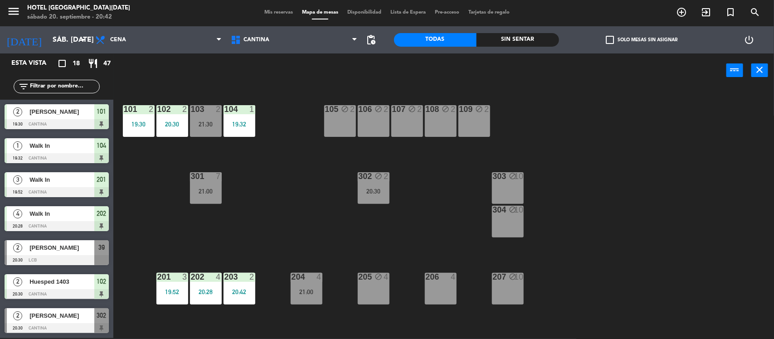
scroll to position [1, 0]
click at [313, 281] on div "204 4" at bounding box center [307, 277] width 32 height 9
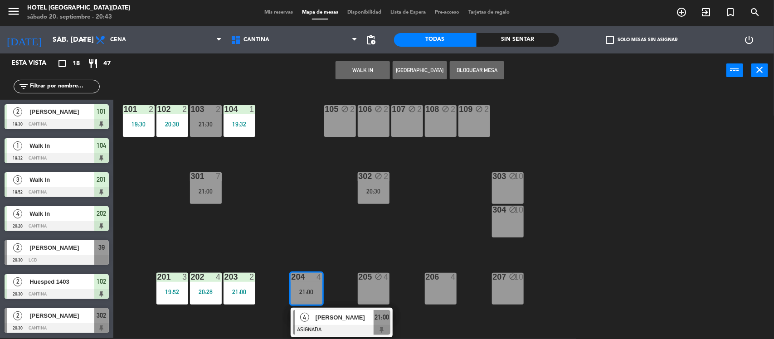
click at [300, 188] on div "101 2 19:30 102 2 20:30 103 2 21:30 104 1 19:32 105 block 2 106 block 2 107 blo…" at bounding box center [447, 214] width 653 height 251
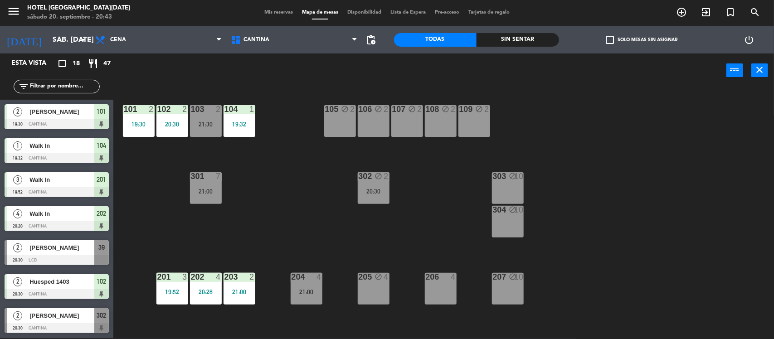
click at [309, 286] on div "204 4 21:00" at bounding box center [307, 289] width 32 height 32
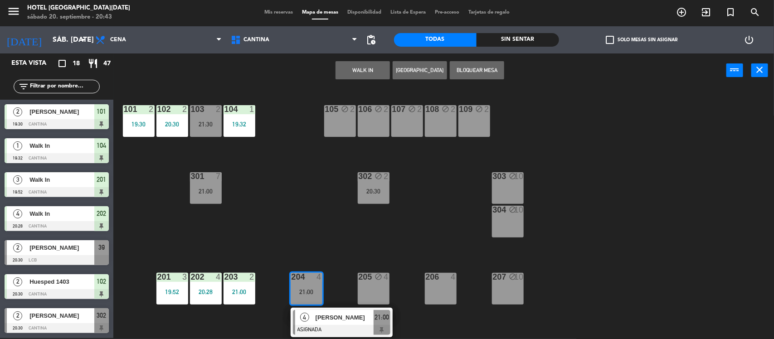
click at [330, 239] on div "101 2 19:30 102 2 20:30 103 2 21:30 104 1 19:32 105 block 2 106 block 2 107 blo…" at bounding box center [447, 214] width 653 height 251
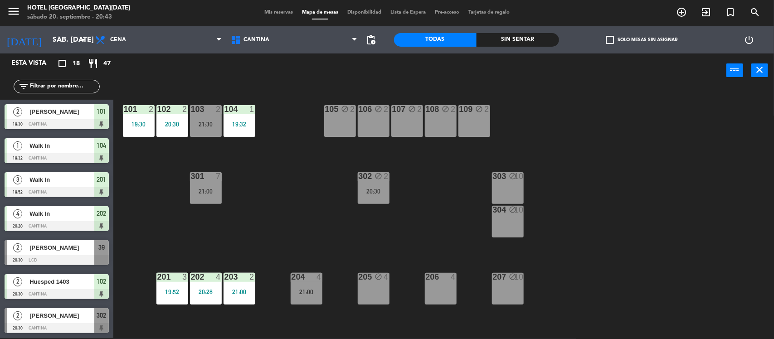
click at [379, 194] on div "20:30" at bounding box center [374, 191] width 32 height 6
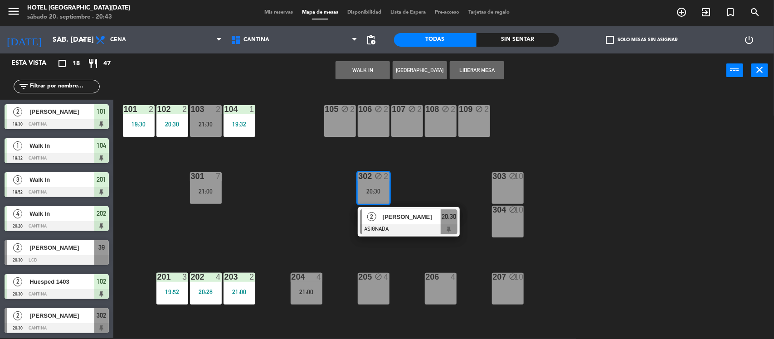
click at [298, 209] on div "101 2 19:30 102 2 20:30 103 2 21:30 104 1 19:32 105 block 2 106 block 2 107 blo…" at bounding box center [447, 214] width 653 height 251
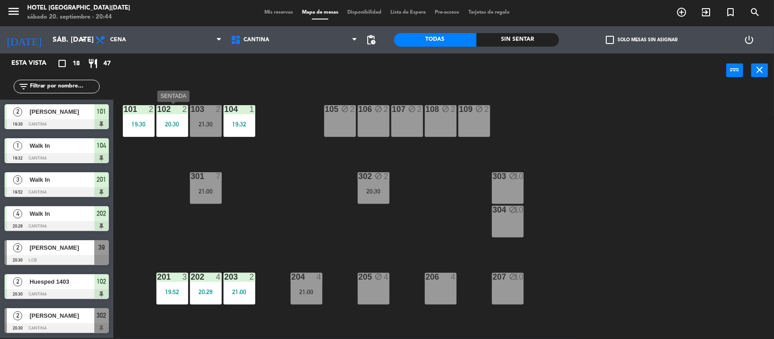
click at [175, 110] on div at bounding box center [172, 109] width 15 height 8
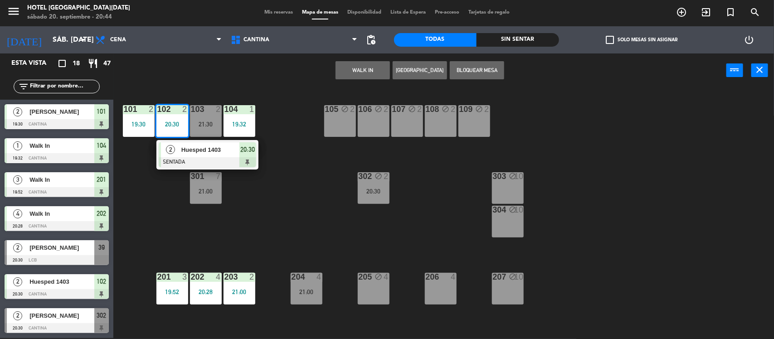
click at [311, 198] on div "101 2 19:30 102 2 20:30 2 Huesped 1403 SENTADA 20:30 103 2 21:30 104 1 19:32 10…" at bounding box center [447, 214] width 653 height 251
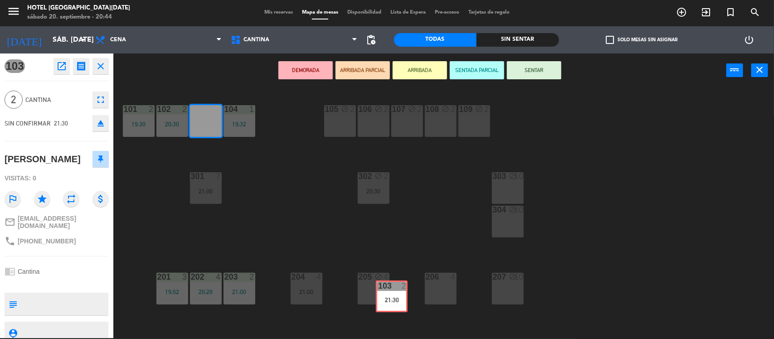
drag, startPoint x: 211, startPoint y: 116, endPoint x: 387, endPoint y: 288, distance: 245.5
click at [387, 288] on div "101 2 19:30 102 2 20:30 103 2 21:30 103 2 21:30 104 1 19:32 105 block 2 106 blo…" at bounding box center [447, 214] width 653 height 251
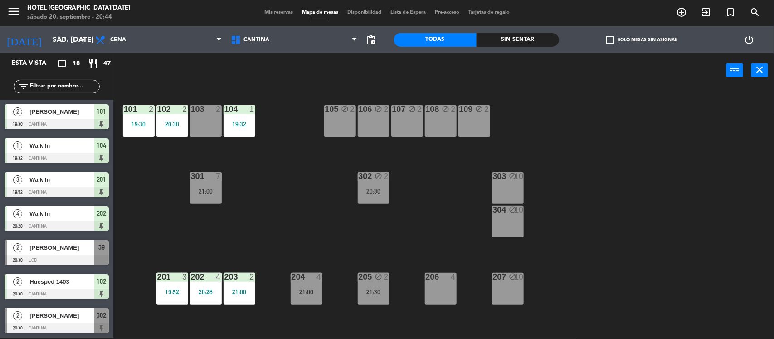
scroll to position [116, 0]
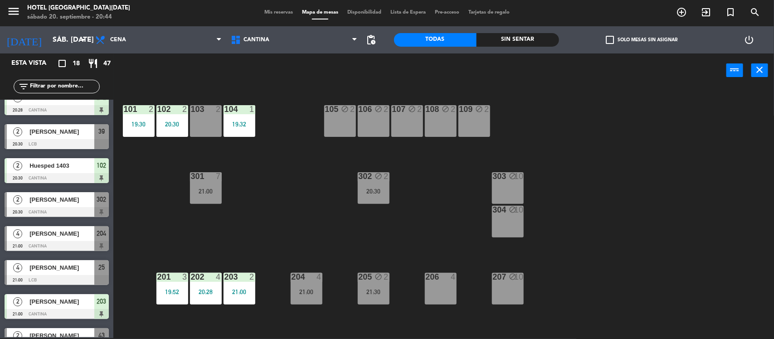
click at [172, 118] on div "102 2 20:30" at bounding box center [172, 121] width 32 height 32
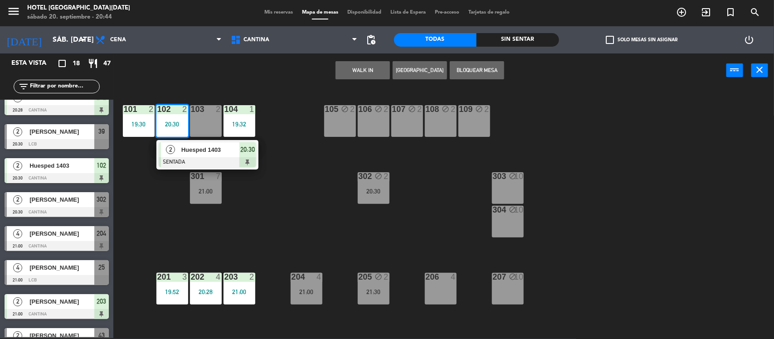
click at [198, 118] on div "103 2" at bounding box center [206, 121] width 32 height 32
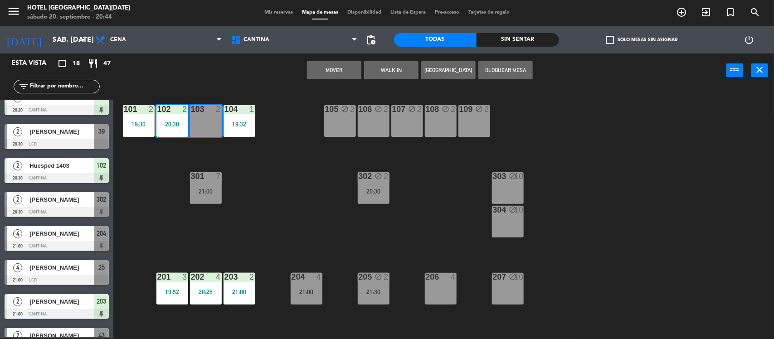
click at [343, 73] on button "Mover" at bounding box center [334, 70] width 54 height 18
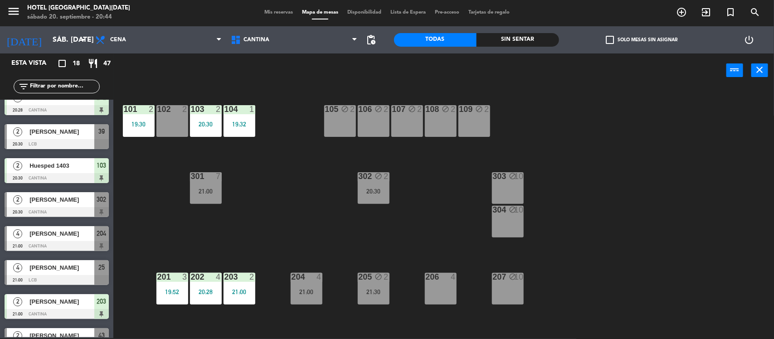
click at [319, 233] on div "101 2 19:30 102 2 103 2 20:30 104 1 19:32 105 block 2 106 block 2 107 block 2 1…" at bounding box center [447, 214] width 653 height 251
drag, startPoint x: 372, startPoint y: 286, endPoint x: 349, endPoint y: 271, distance: 26.5
click at [349, 271] on div "101 2 19:30 102 2 103 2 20:30 104 1 19:32 105 block 2 106 block 2 107 block 2 1…" at bounding box center [447, 214] width 653 height 251
click at [361, 281] on div "205 block 2 21:30" at bounding box center [374, 289] width 32 height 32
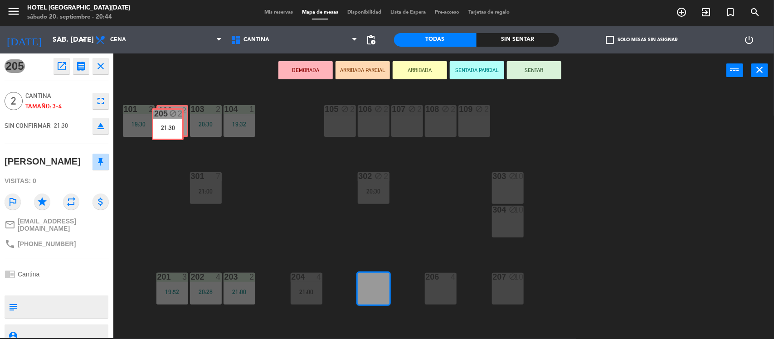
drag, startPoint x: 375, startPoint y: 289, endPoint x: 169, endPoint y: 125, distance: 263.2
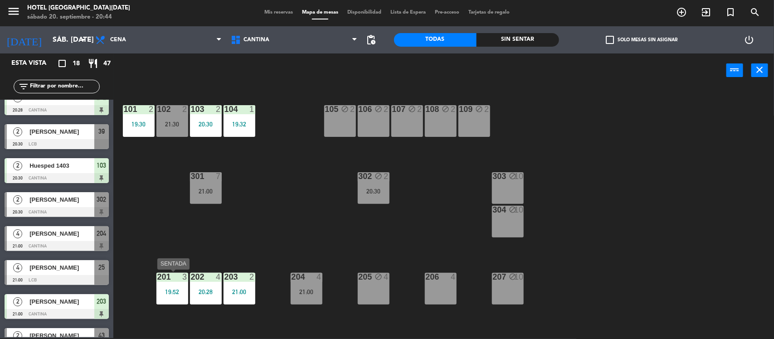
click at [178, 293] on div "19:52" at bounding box center [172, 292] width 32 height 6
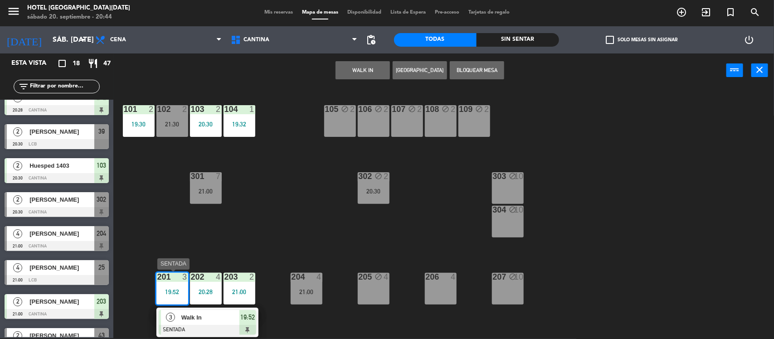
click at [209, 316] on span "Walk In" at bounding box center [210, 318] width 58 height 10
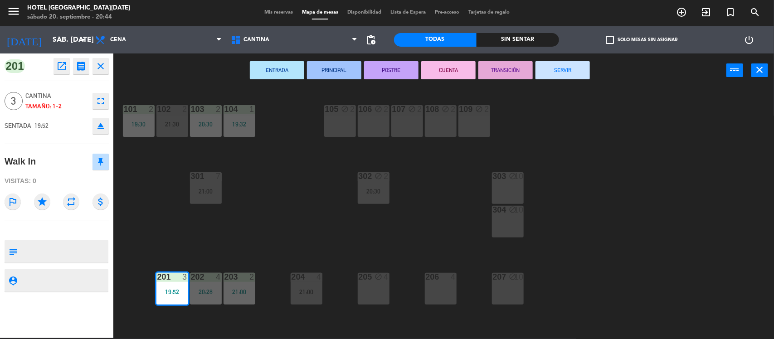
click at [565, 63] on button "SERVIR" at bounding box center [562, 70] width 54 height 18
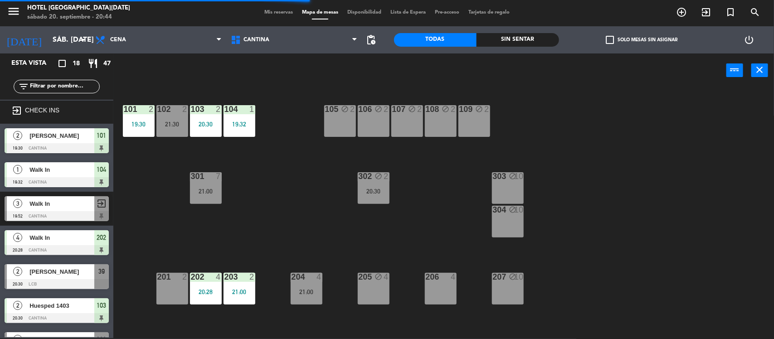
click at [144, 125] on div "19:30" at bounding box center [139, 124] width 32 height 6
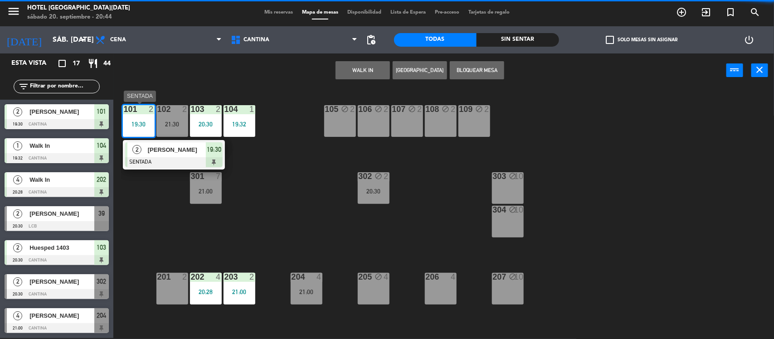
click at [203, 148] on span "[PERSON_NAME]" at bounding box center [177, 150] width 58 height 10
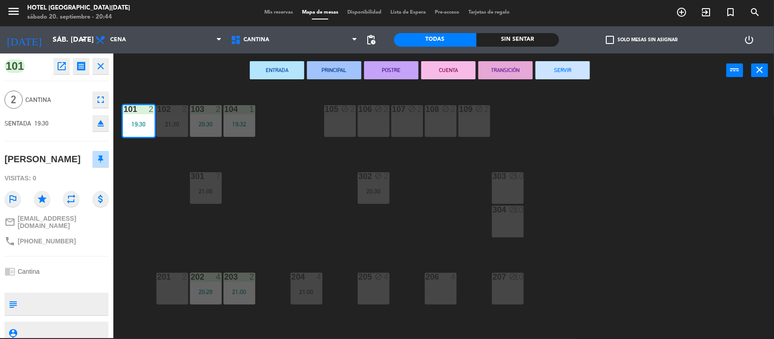
click at [558, 66] on button "SERVIR" at bounding box center [562, 70] width 54 height 18
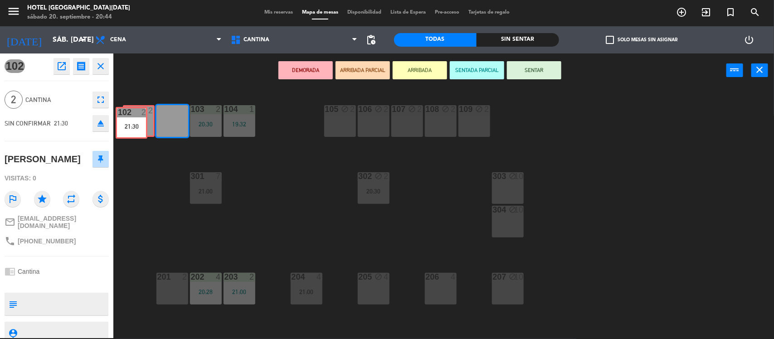
drag, startPoint x: 172, startPoint y: 112, endPoint x: 132, endPoint y: 115, distance: 40.4
click at [132, 115] on div "101 2 102 2 21:30 102 2 21:30 103 2 20:30 104 1 19:32 105 block 2 106 block 2 1…" at bounding box center [447, 214] width 653 height 251
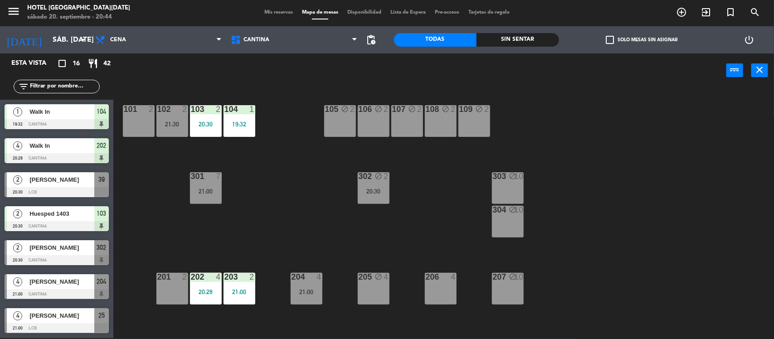
scroll to position [92, 0]
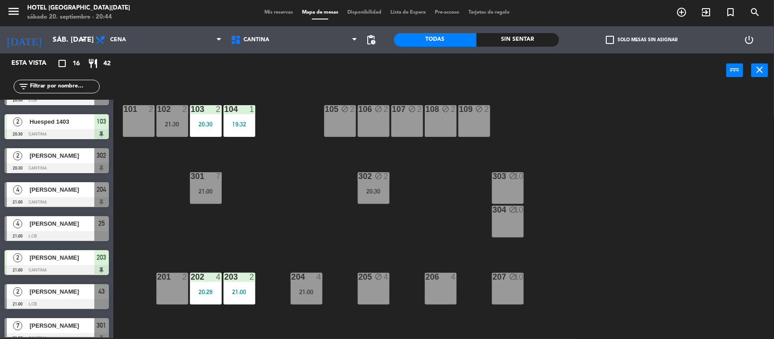
click at [164, 123] on div "21:30" at bounding box center [172, 124] width 32 height 6
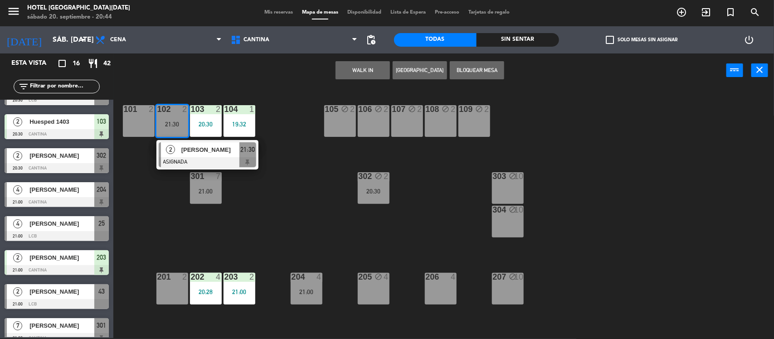
click at [141, 118] on div "101 2" at bounding box center [139, 121] width 32 height 32
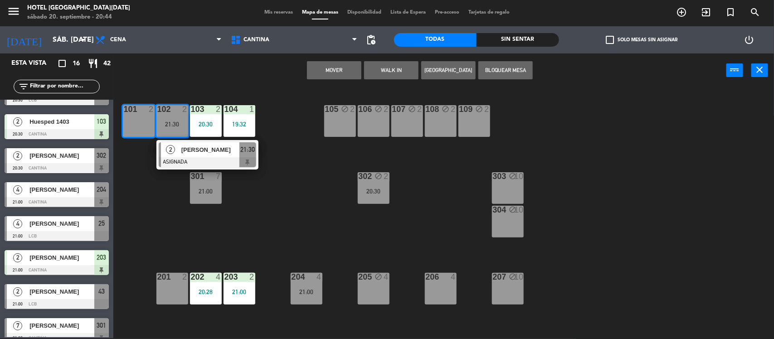
click at [338, 64] on button "Mover" at bounding box center [334, 70] width 54 height 18
